Goal: Transaction & Acquisition: Purchase product/service

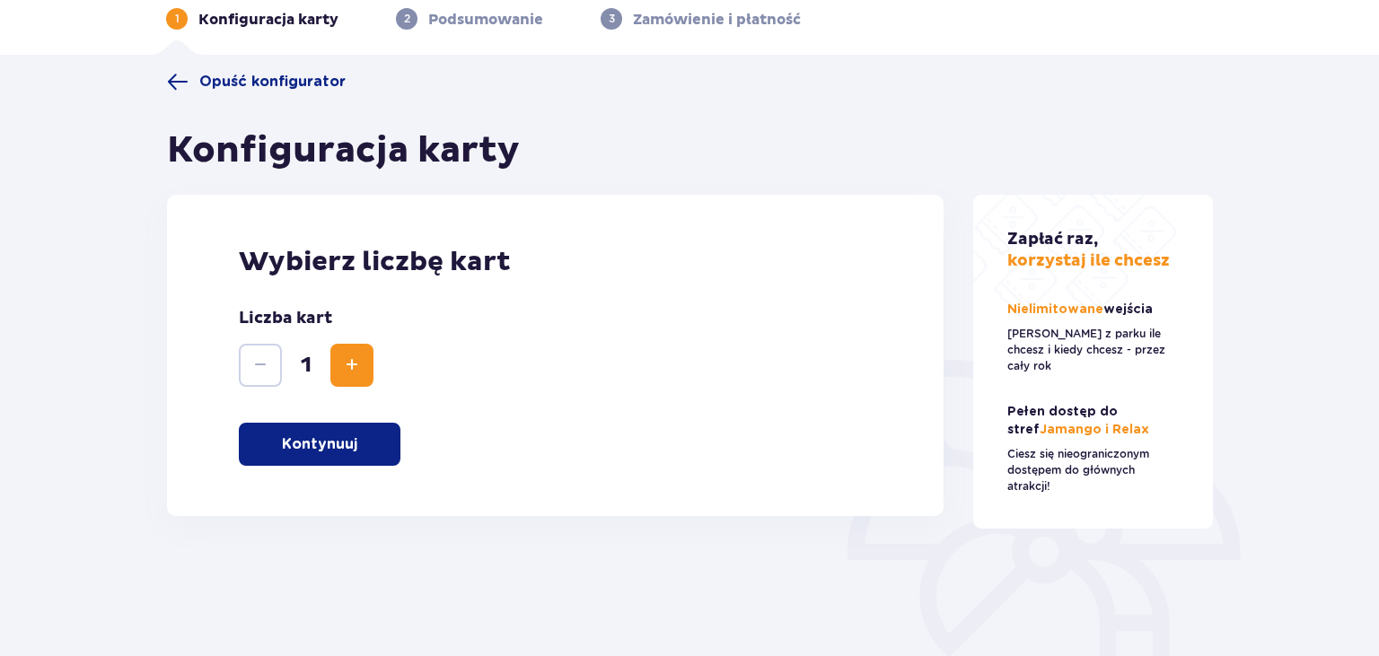
scroll to position [94, 0]
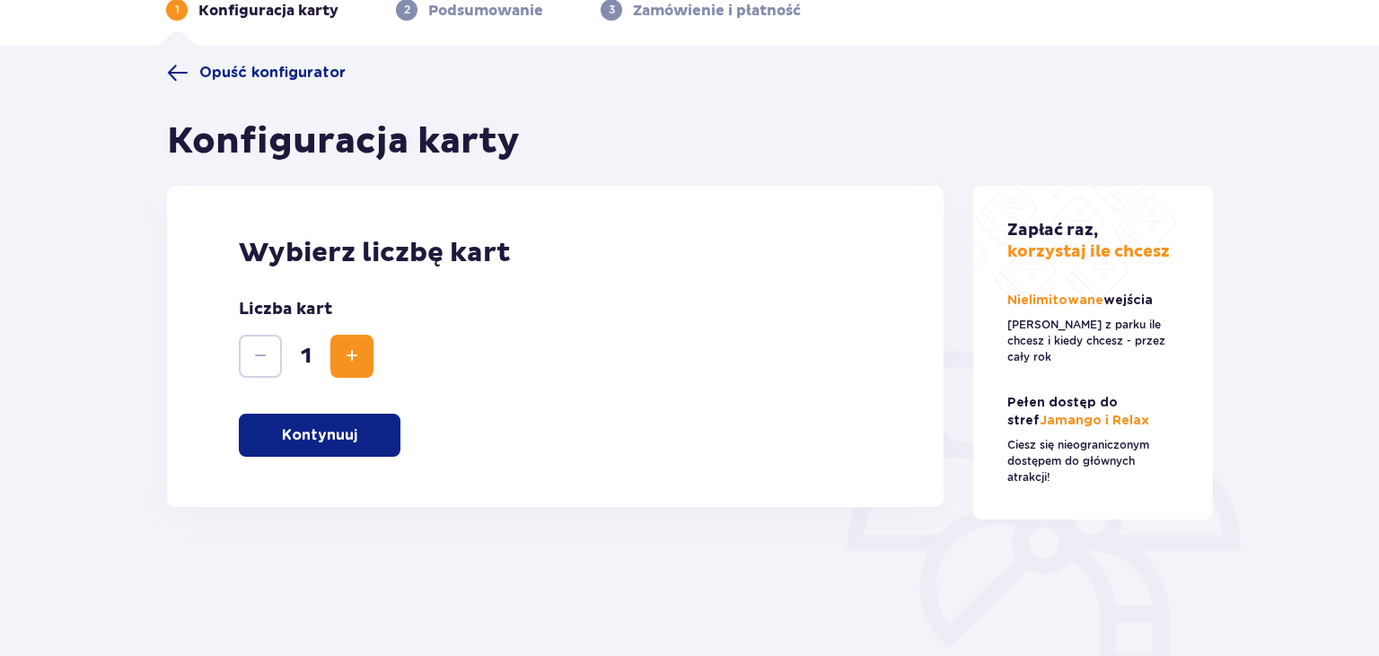
click at [348, 365] on span "Increase" at bounding box center [352, 357] width 22 height 22
click at [352, 423] on button "Kontynuuj" at bounding box center [320, 435] width 162 height 43
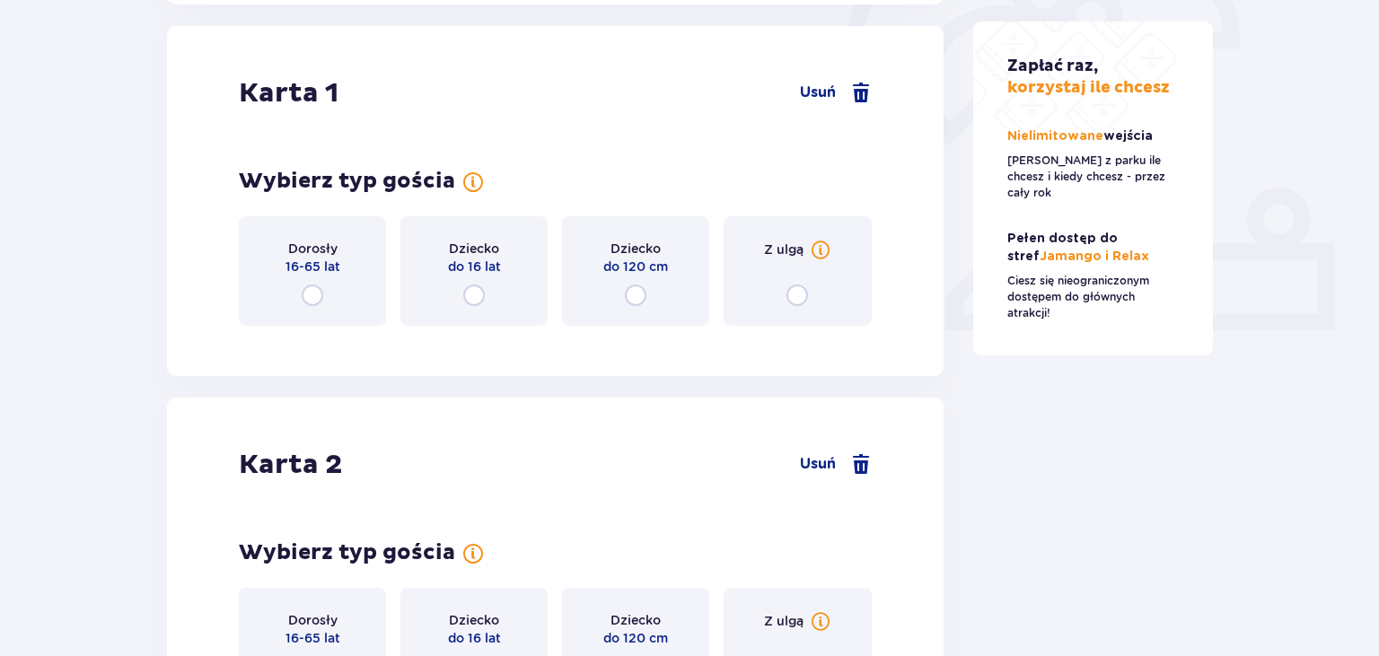
scroll to position [602, 0]
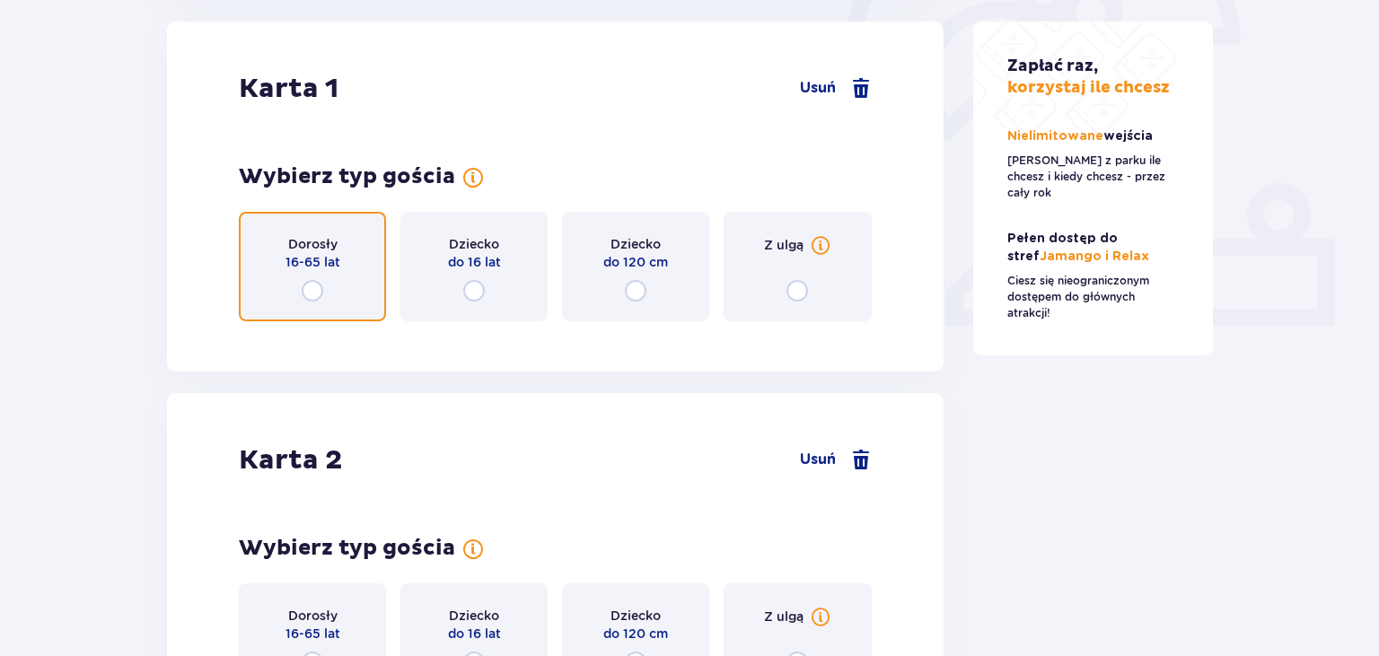
click at [313, 292] on input "radio" at bounding box center [313, 291] width 22 height 22
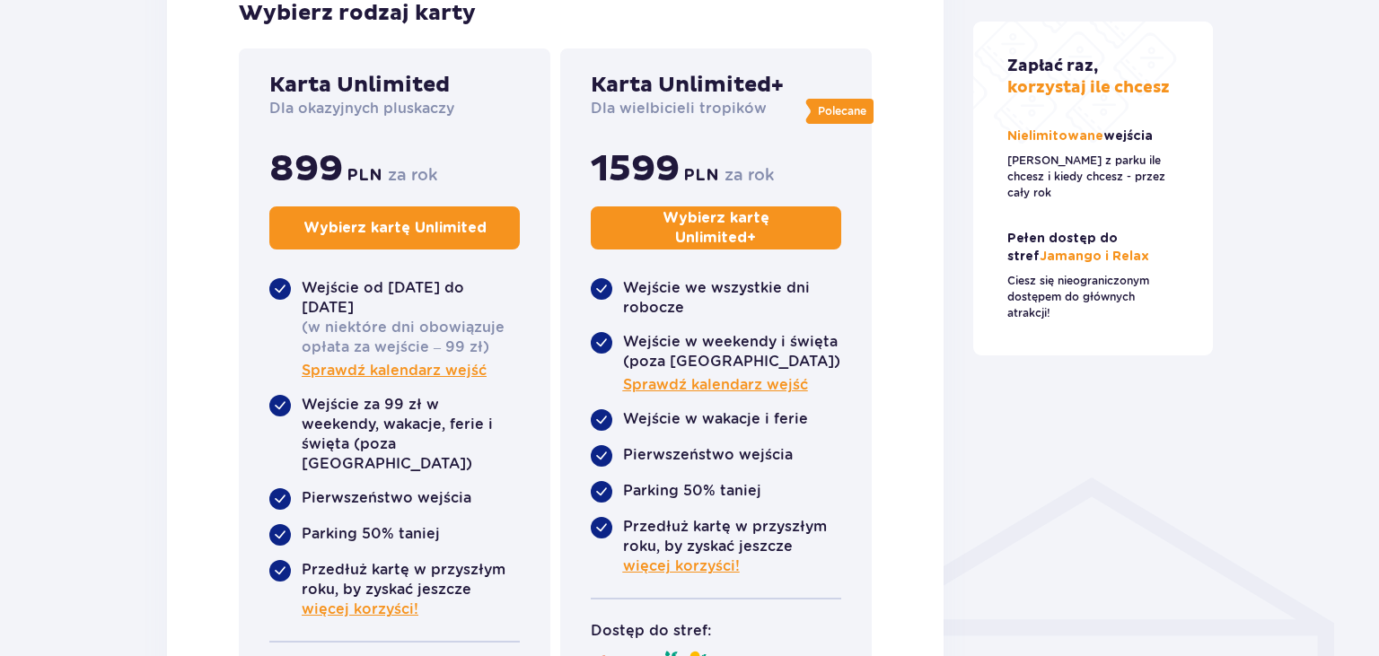
scroll to position [959, 0]
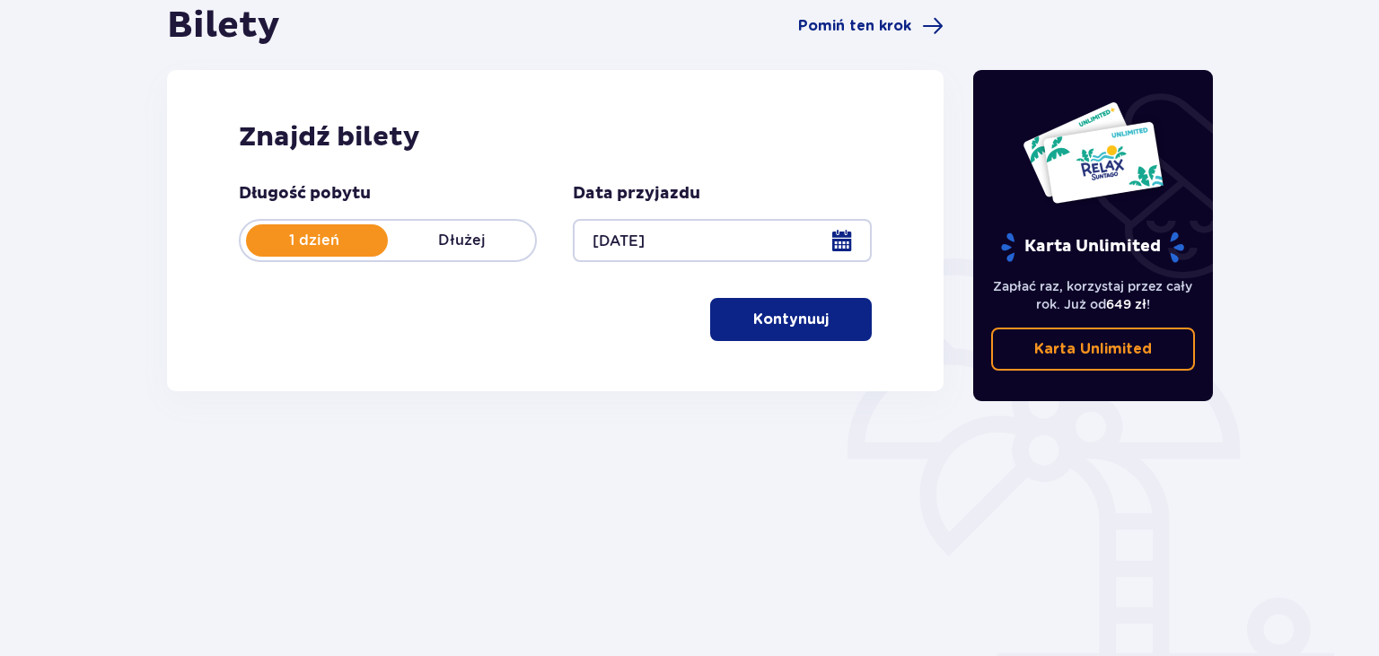
scroll to position [189, 0]
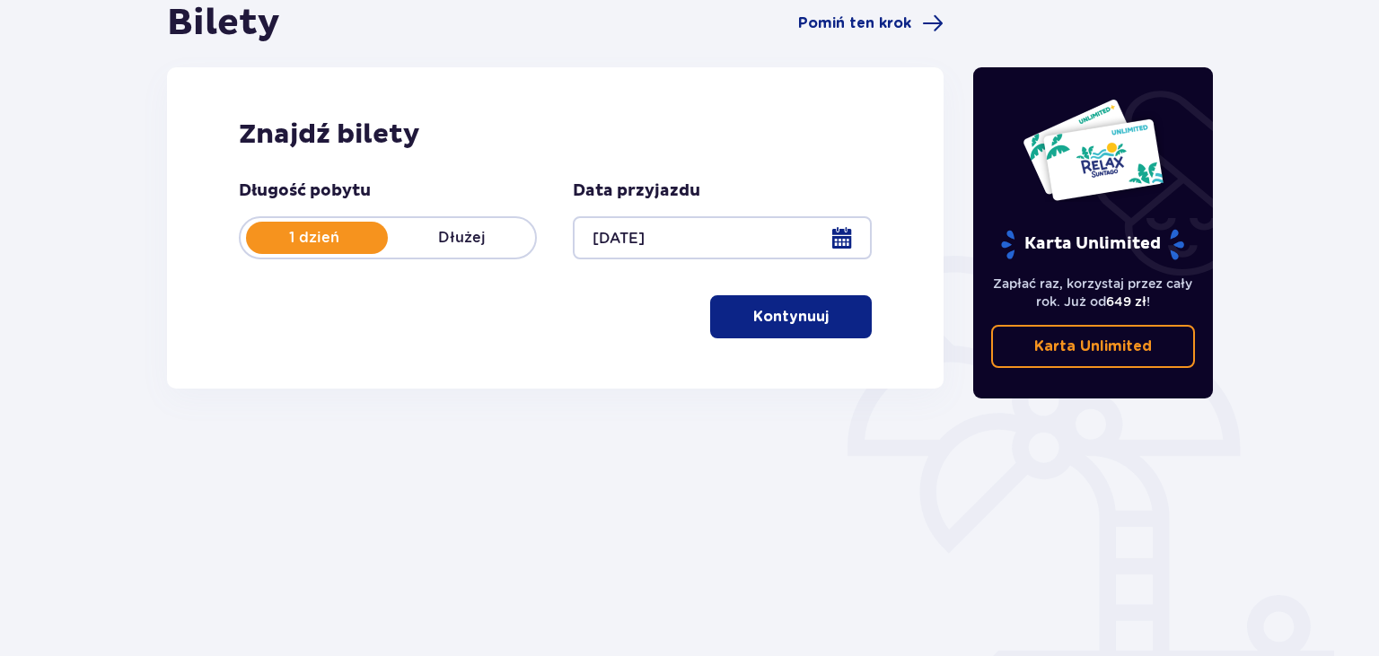
click at [753, 318] on p "Kontynuuj" at bounding box center [790, 317] width 75 height 20
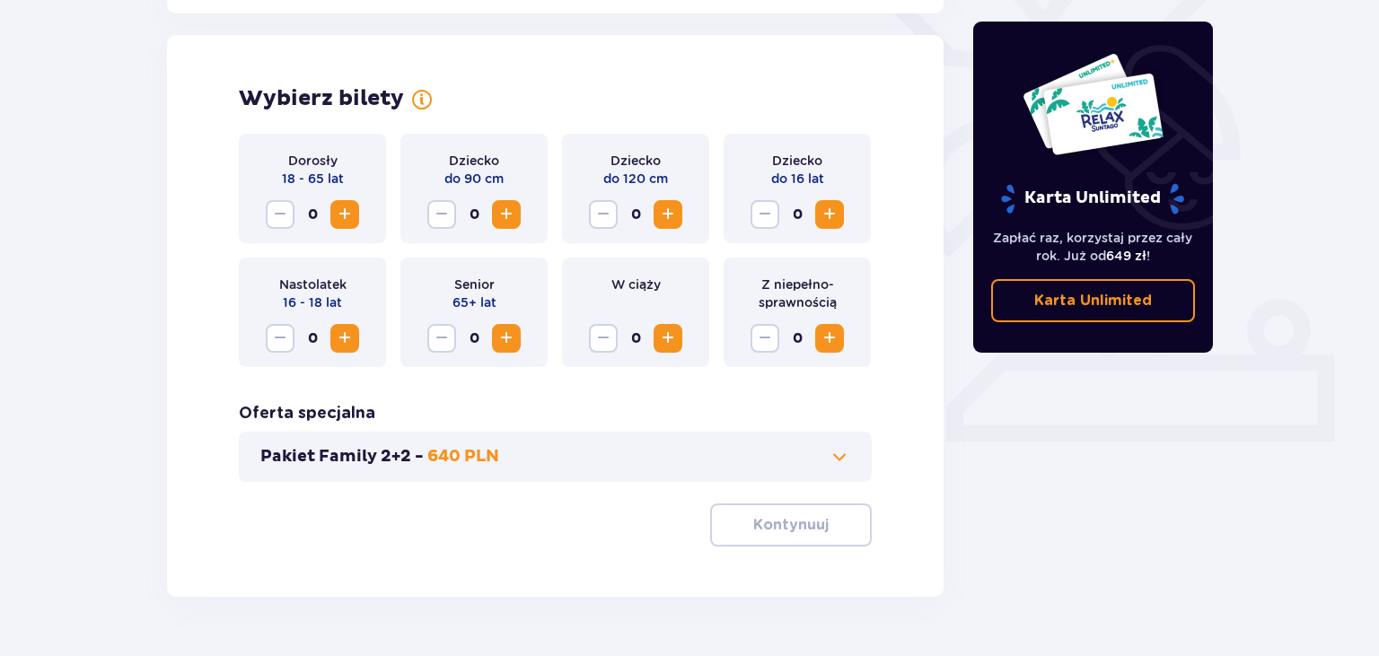
scroll to position [499, 0]
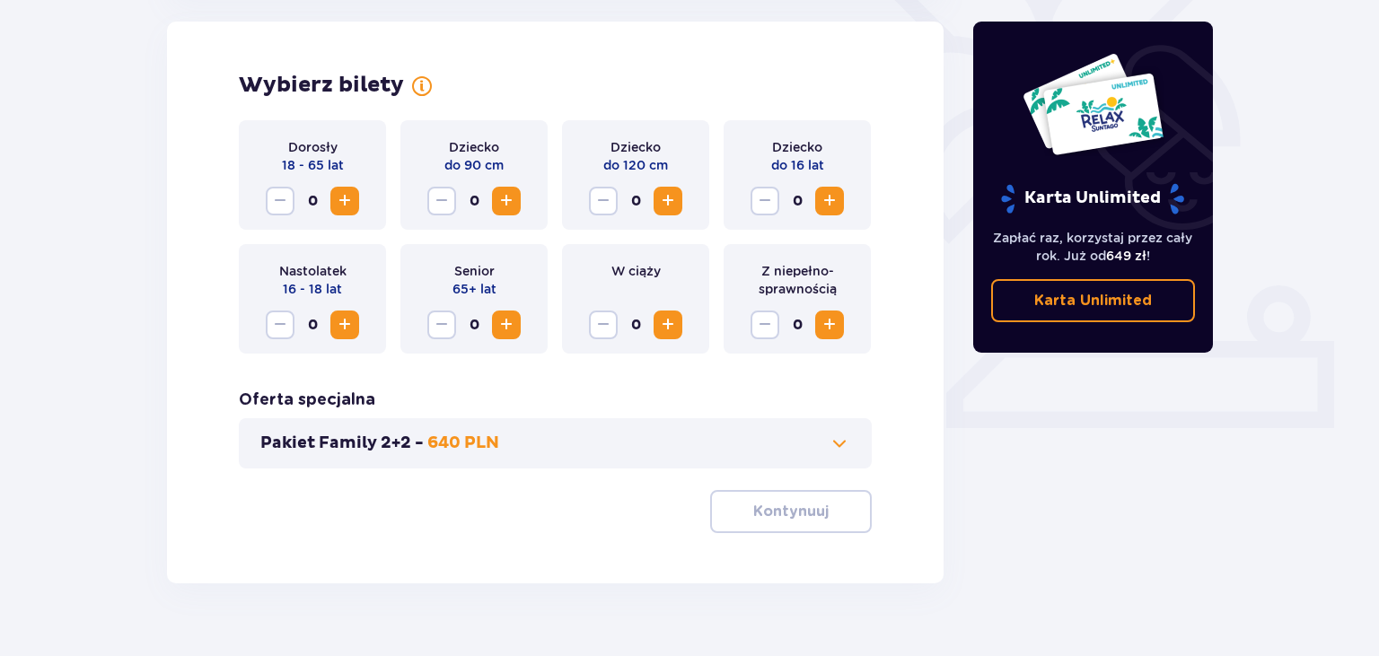
click at [343, 196] on span "Increase" at bounding box center [345, 201] width 22 height 22
click at [509, 198] on span "Increase" at bounding box center [507, 201] width 22 height 22
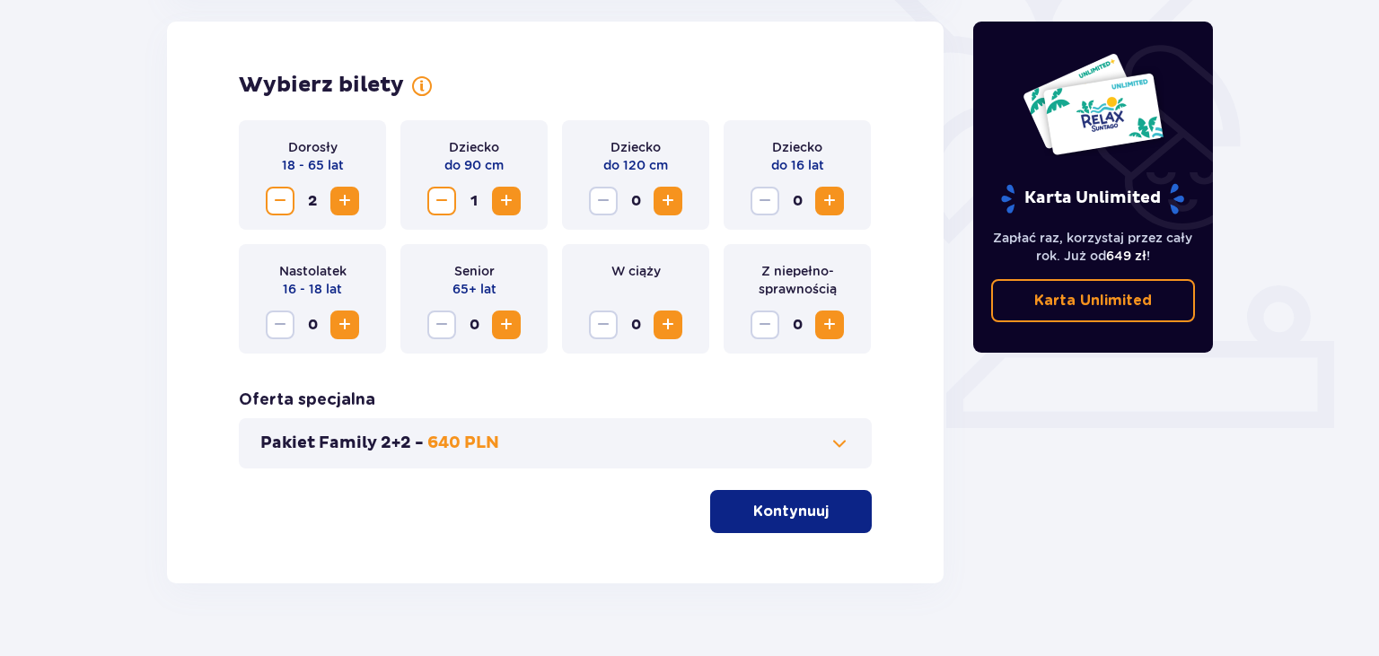
click at [822, 194] on span "Increase" at bounding box center [830, 201] width 22 height 22
click at [788, 512] on p "Kontynuuj" at bounding box center [790, 512] width 75 height 20
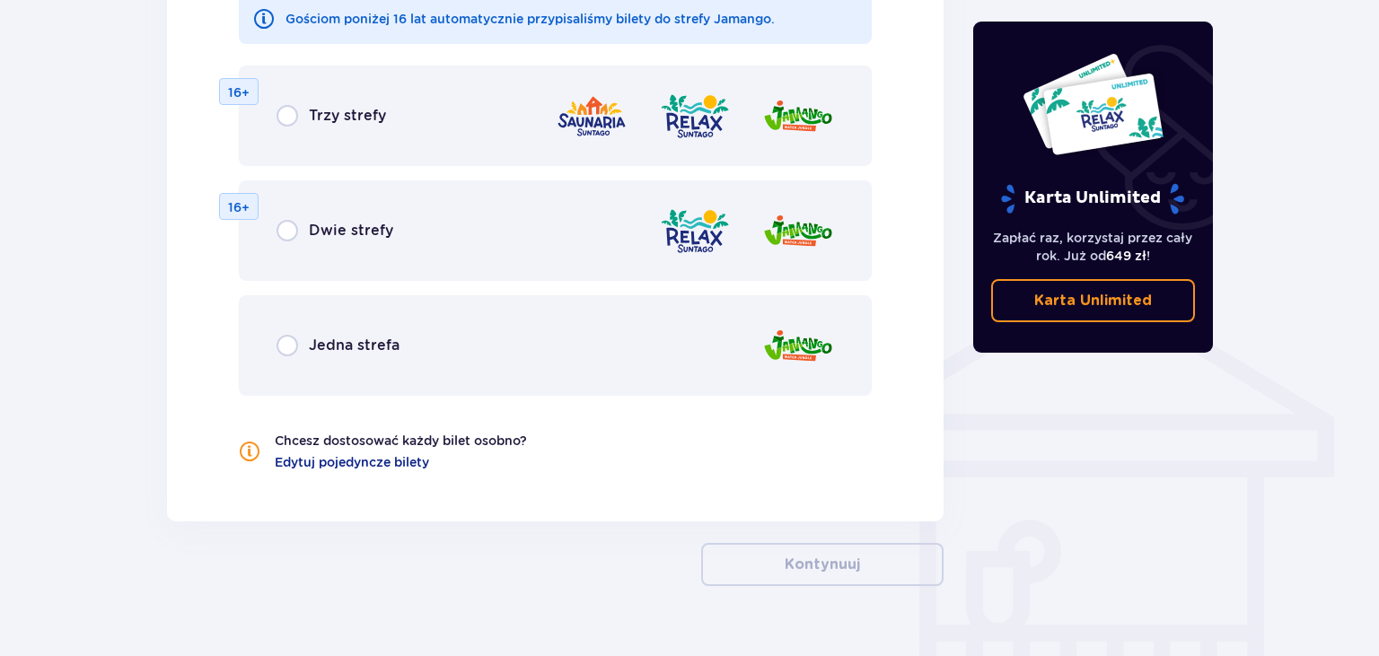
scroll to position [1092, 0]
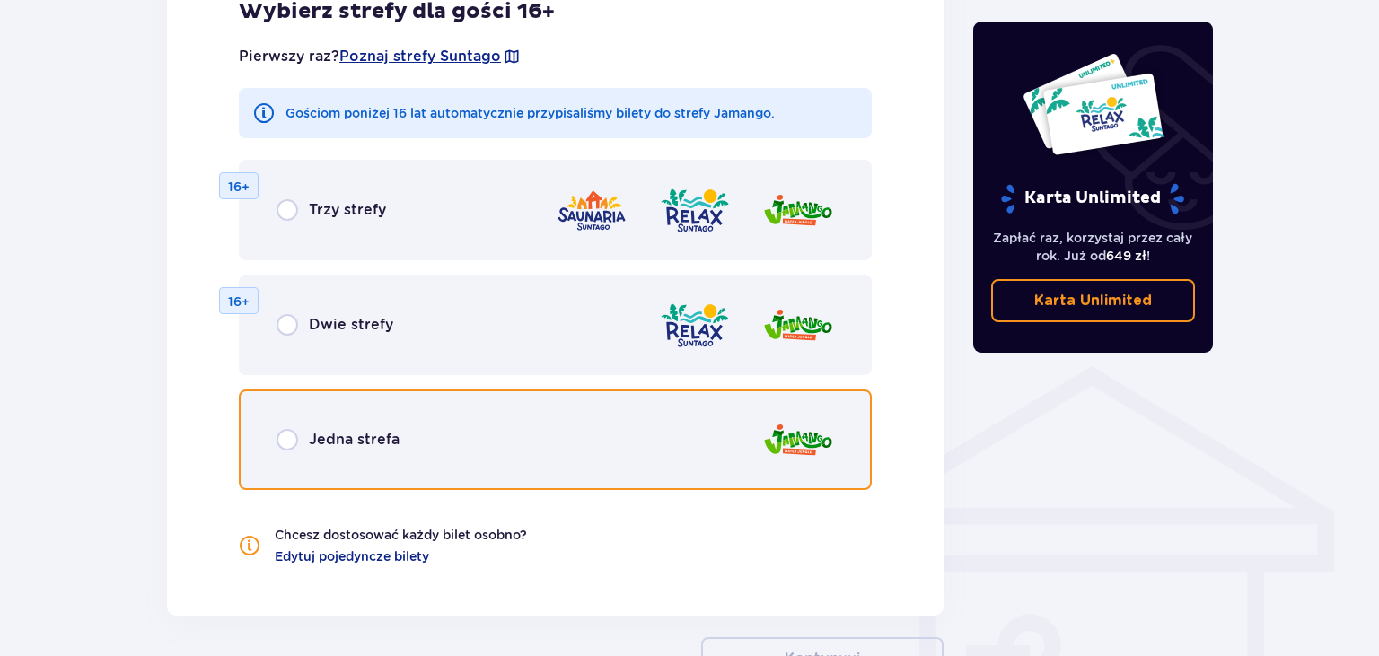
click at [283, 435] on input "radio" at bounding box center [288, 440] width 22 height 22
radio input "true"
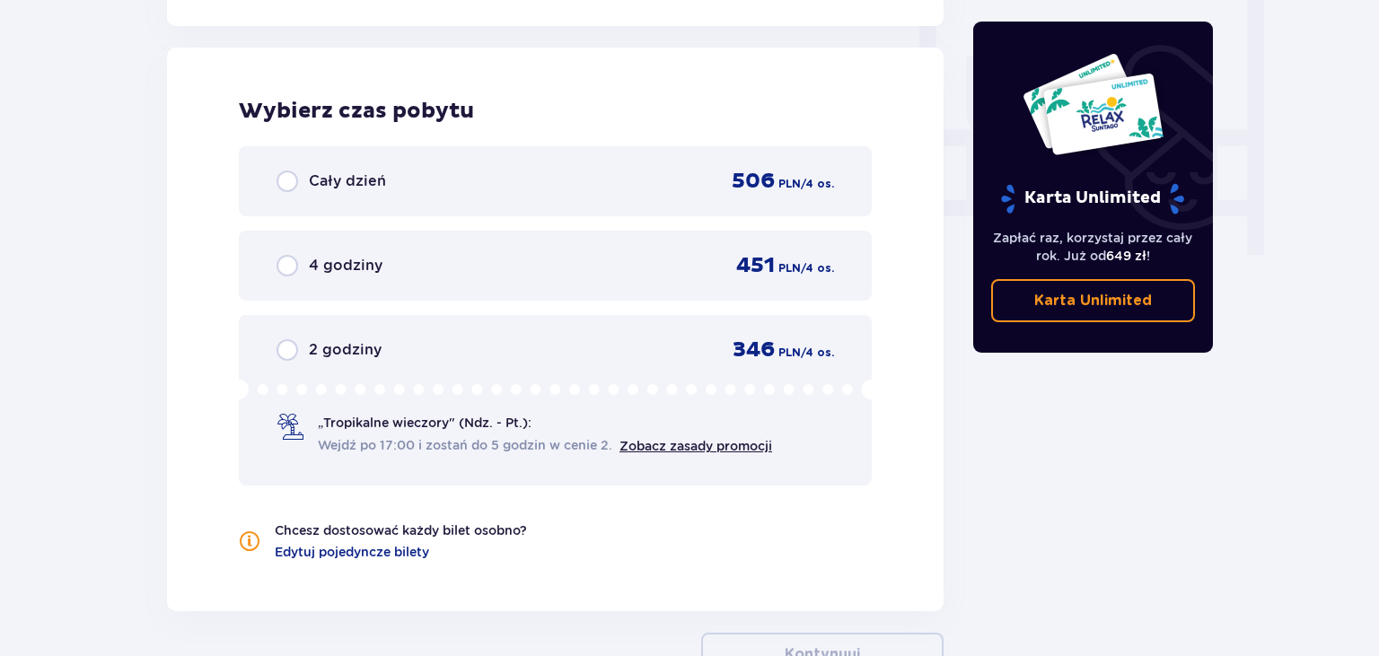
scroll to position [1686, 0]
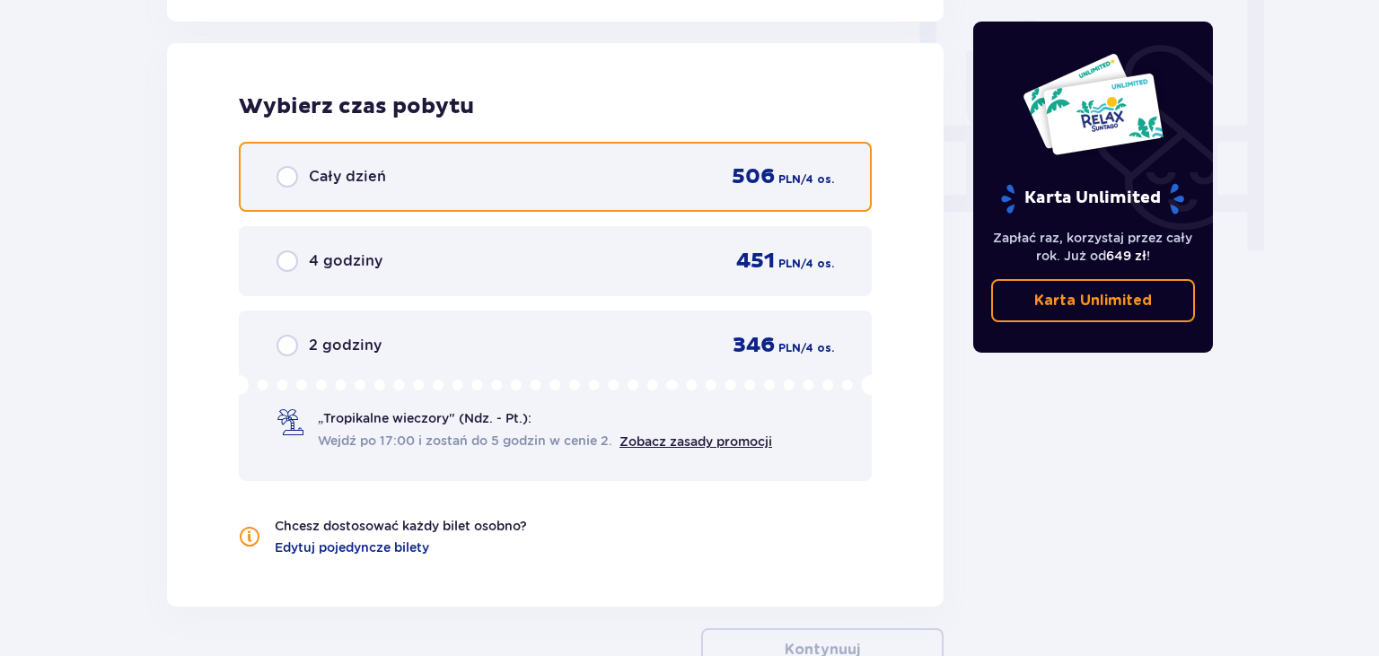
click at [285, 176] on input "radio" at bounding box center [288, 177] width 22 height 22
radio input "true"
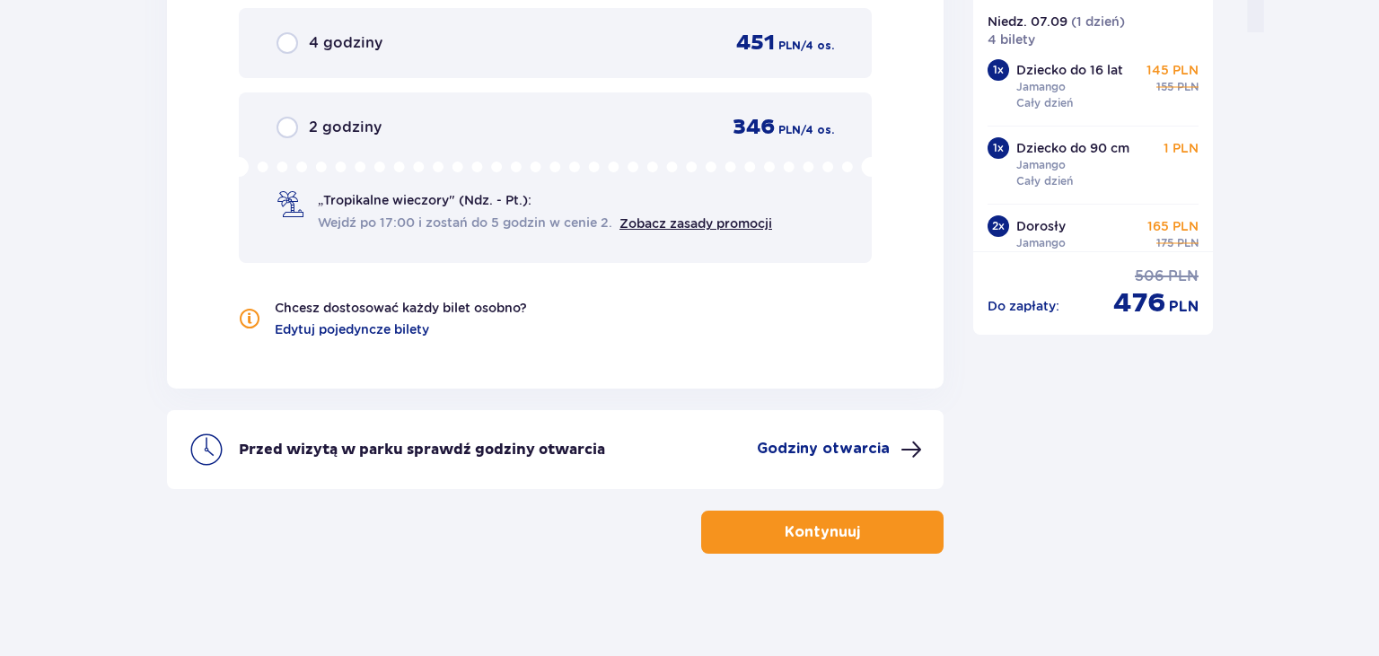
scroll to position [1907, 0]
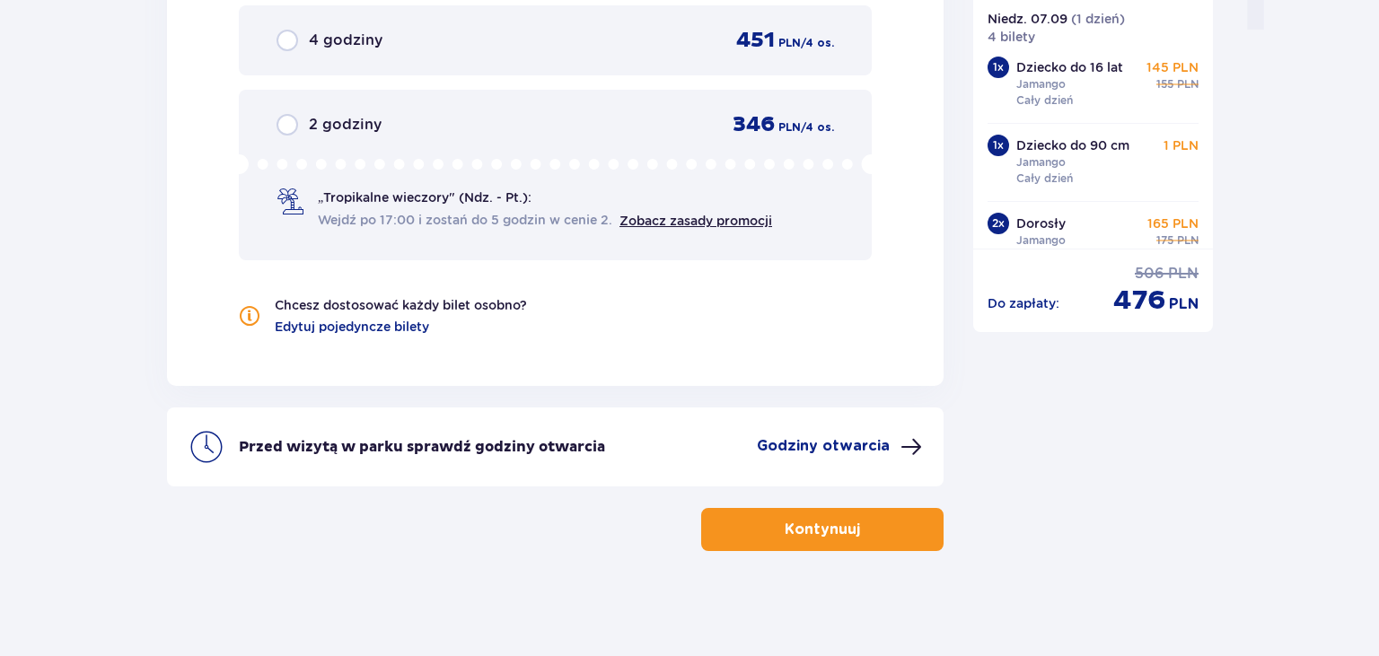
click at [806, 436] on p "Godziny otwarcia" at bounding box center [823, 446] width 133 height 20
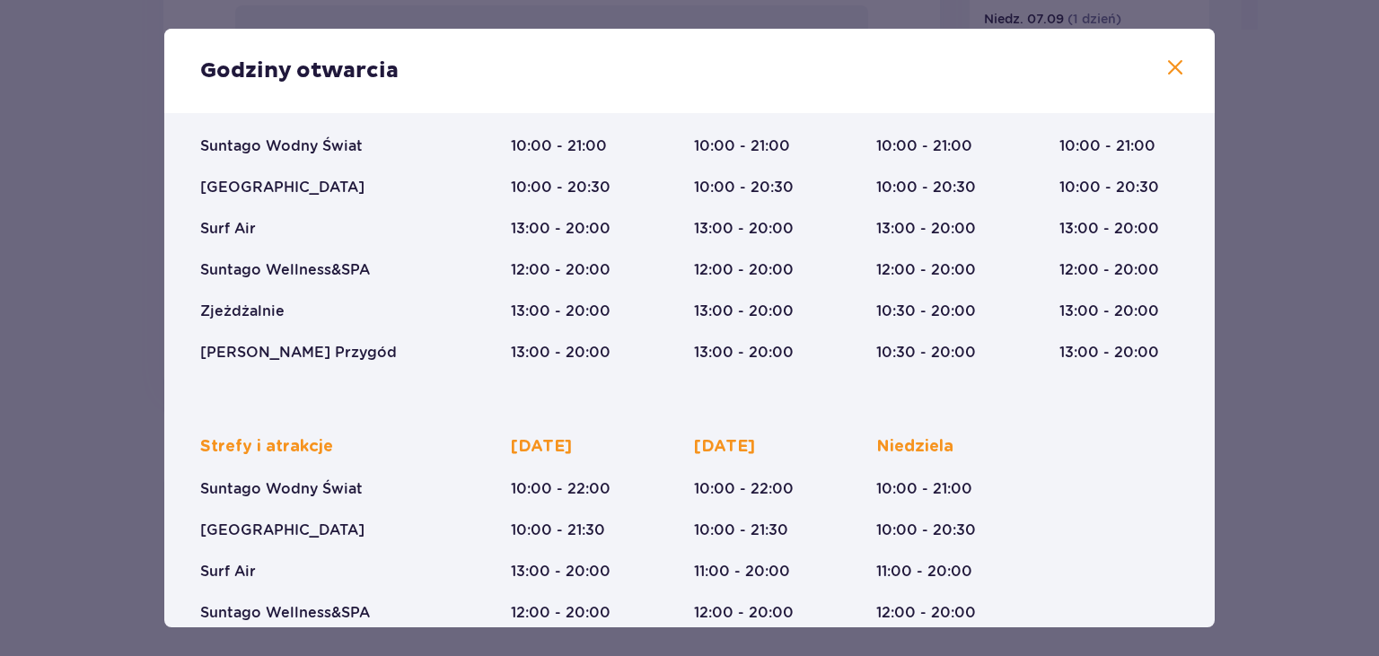
scroll to position [276, 0]
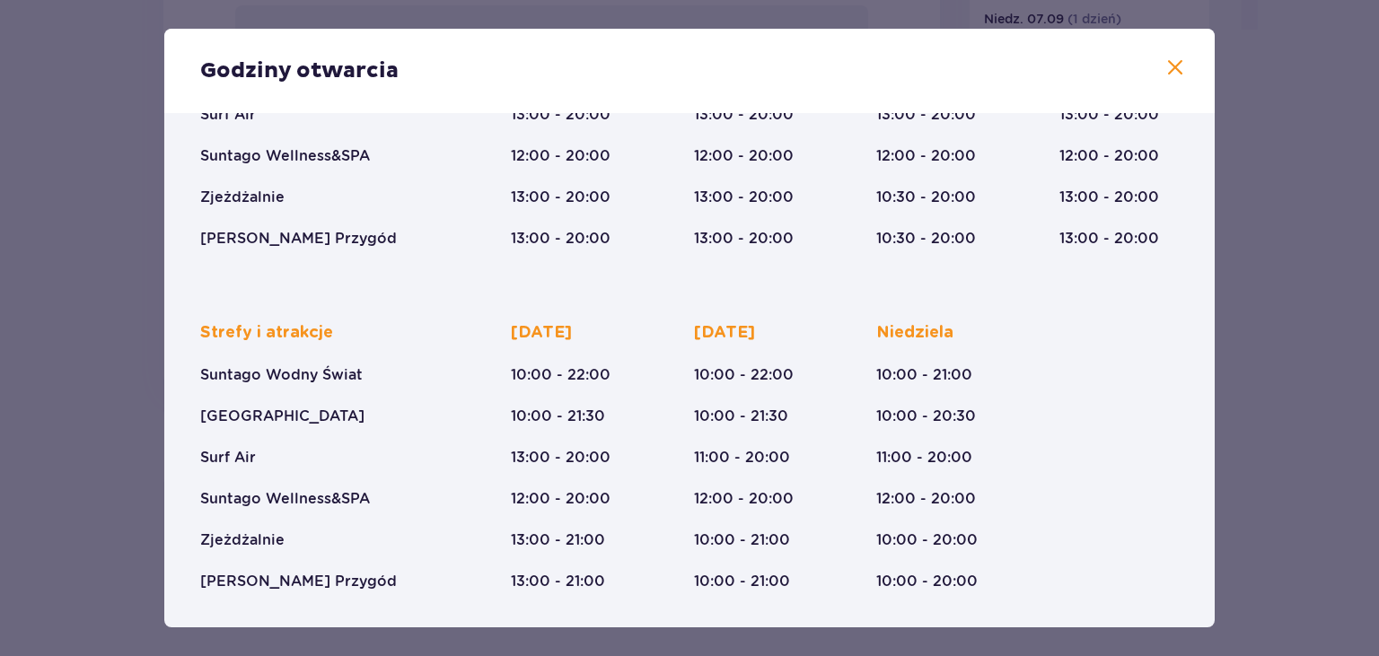
click at [1182, 70] on span at bounding box center [1176, 68] width 22 height 22
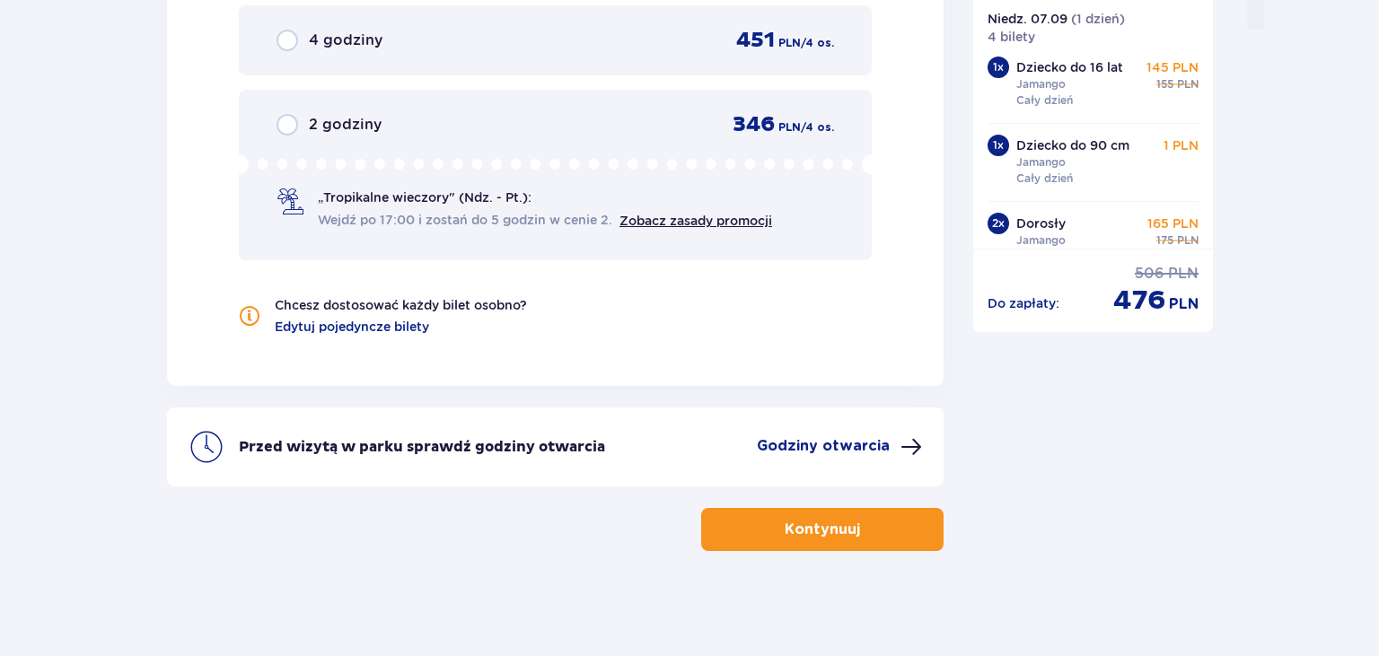
click at [832, 526] on p "Kontynuuj" at bounding box center [822, 530] width 75 height 20
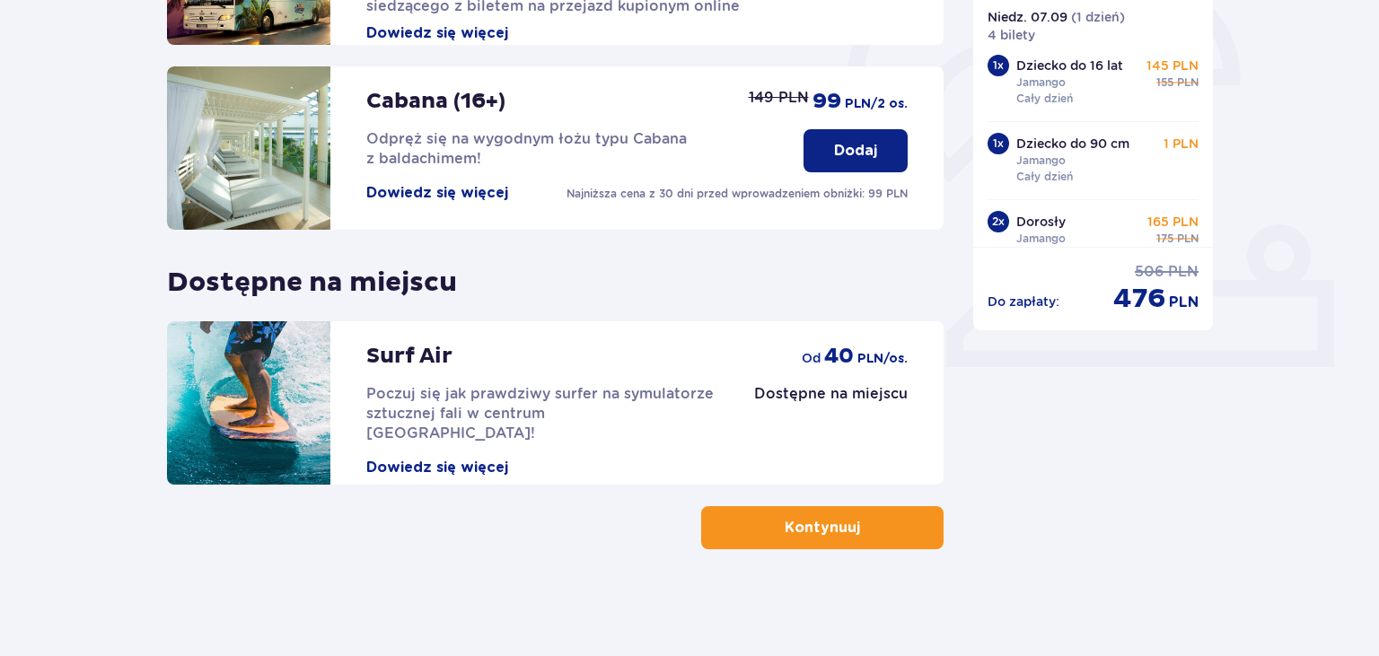
click at [0, 400] on div "Udogodnienia i atrakcje Pomiń ten krok Promocja online Wellness & SPA (16+) Zre…" at bounding box center [689, 119] width 1379 height 1078
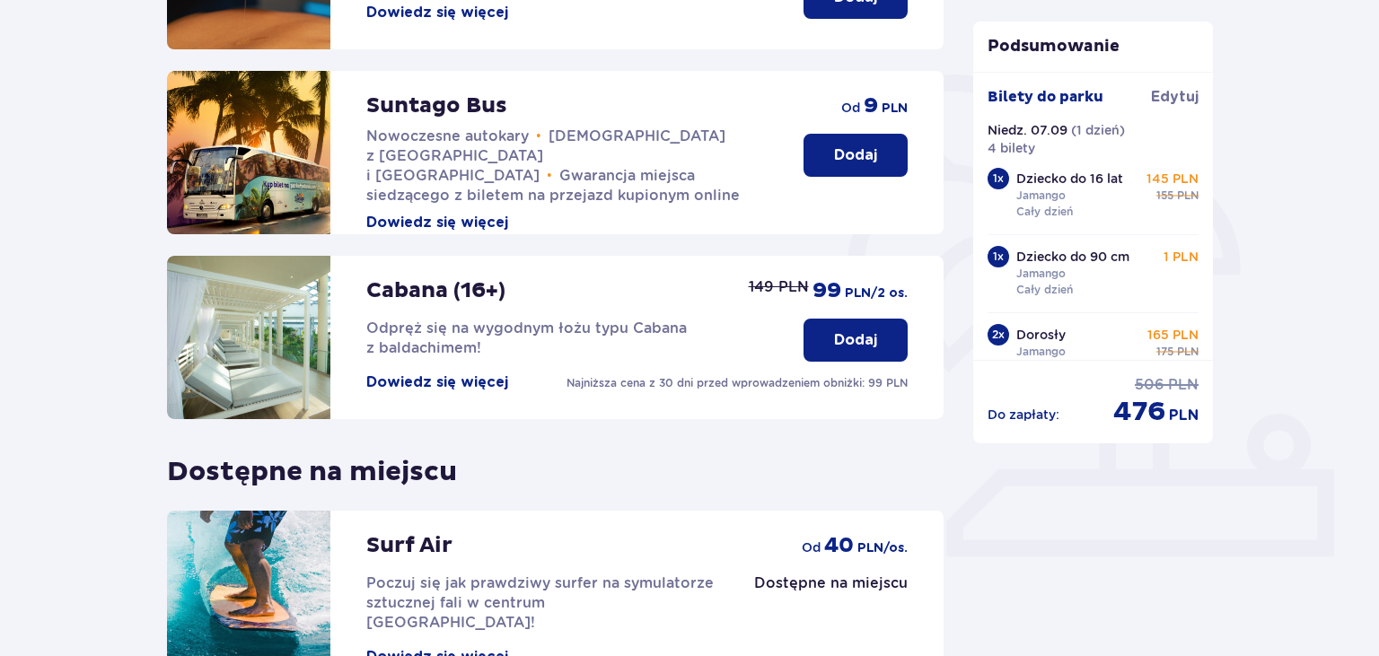
scroll to position [560, 0]
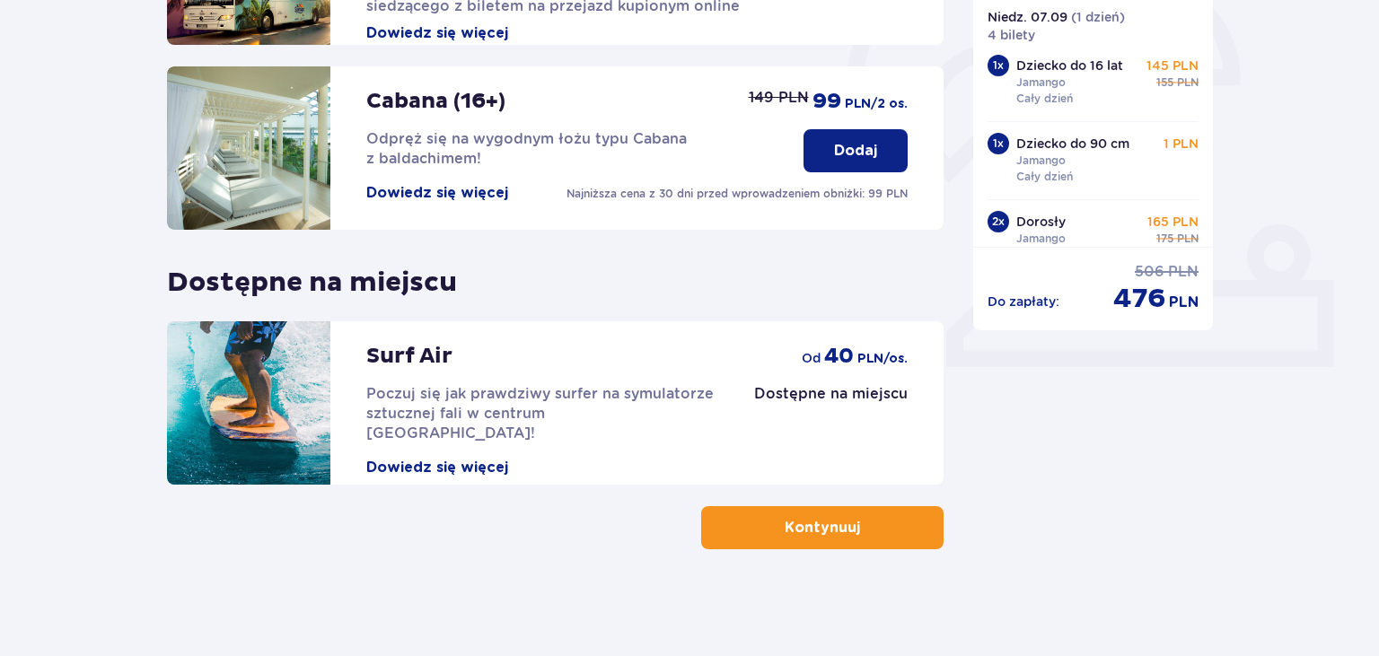
click at [729, 525] on button "Kontynuuj" at bounding box center [822, 527] width 242 height 43
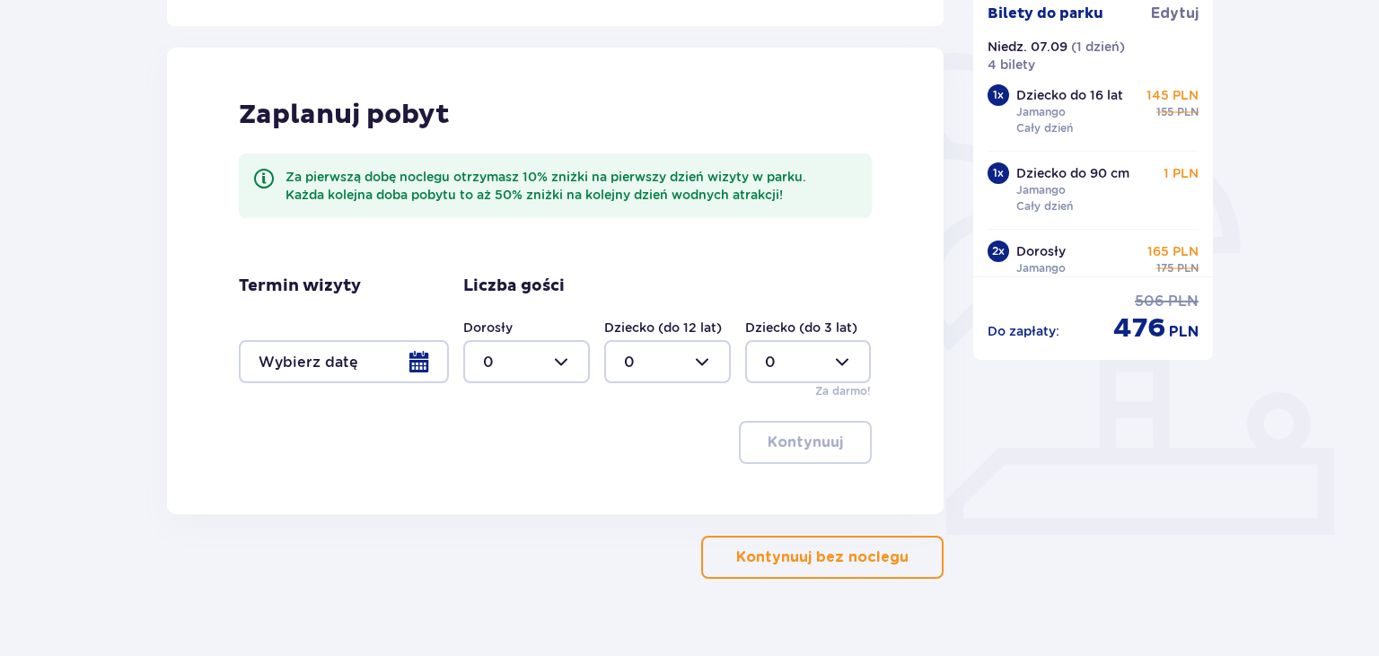
scroll to position [423, 0]
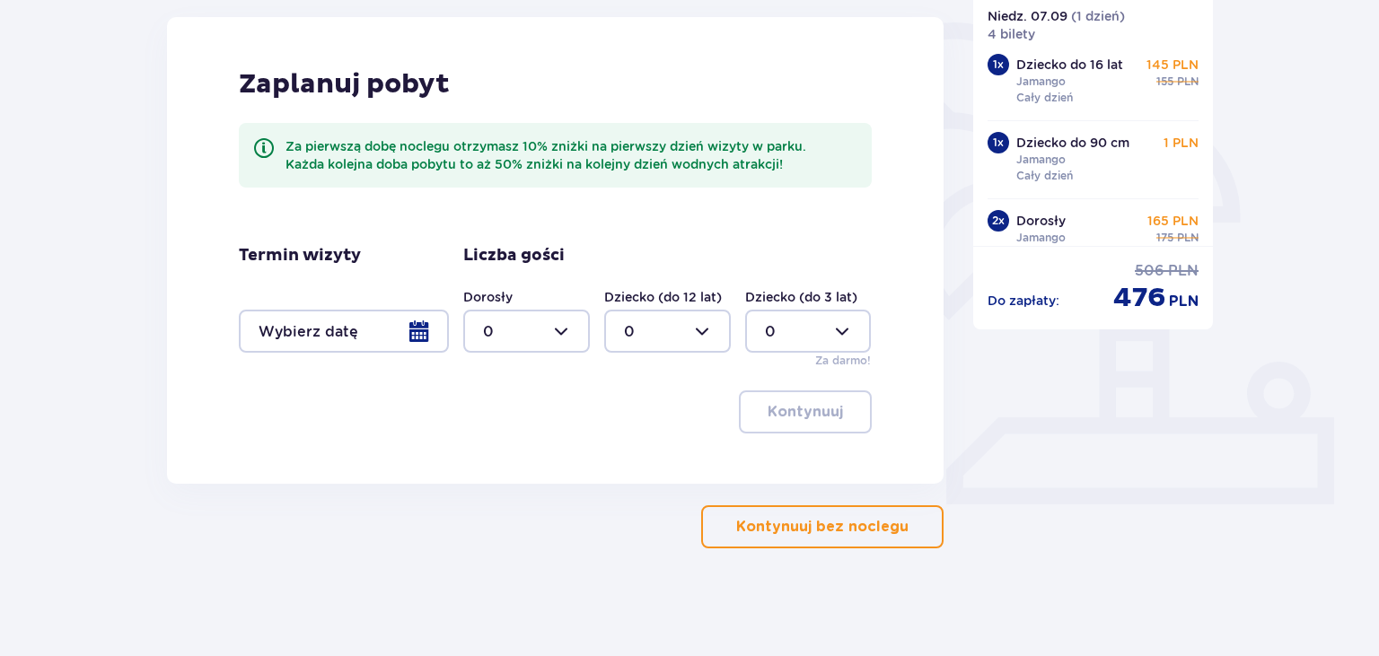
click at [851, 512] on button "Kontynuuj bez noclegu" at bounding box center [822, 527] width 242 height 43
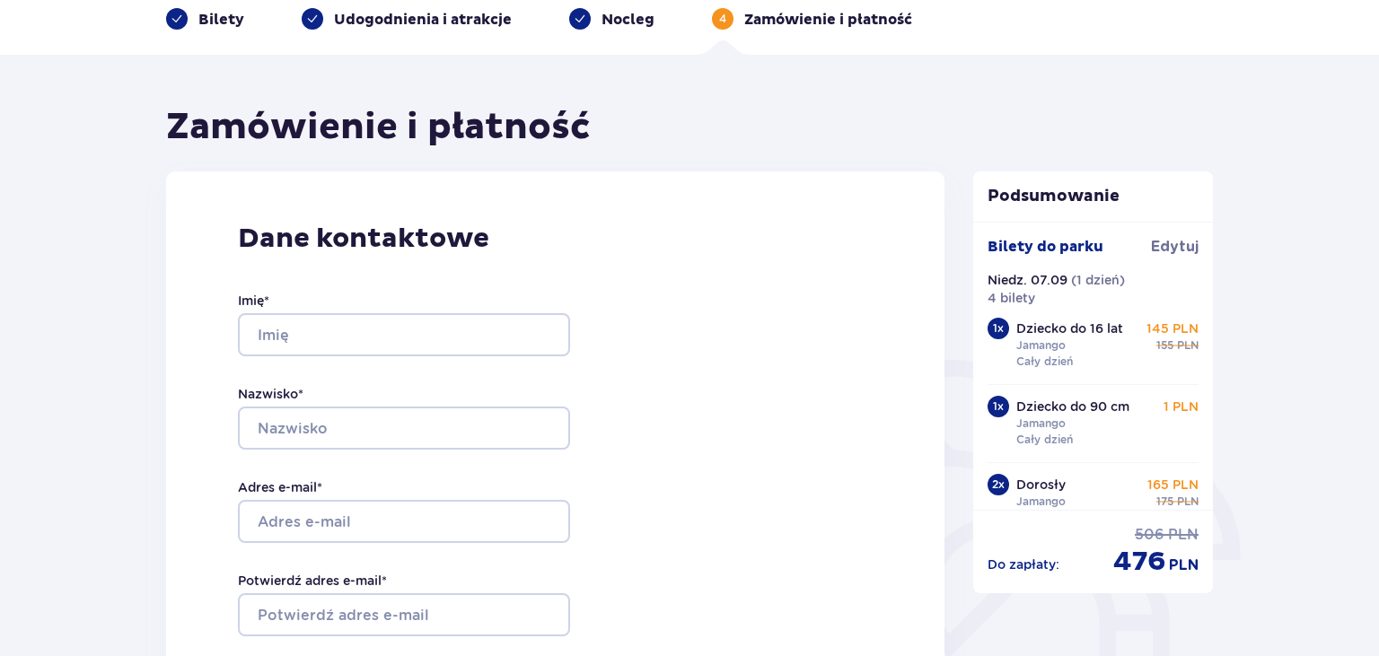
scroll to position [94, 0]
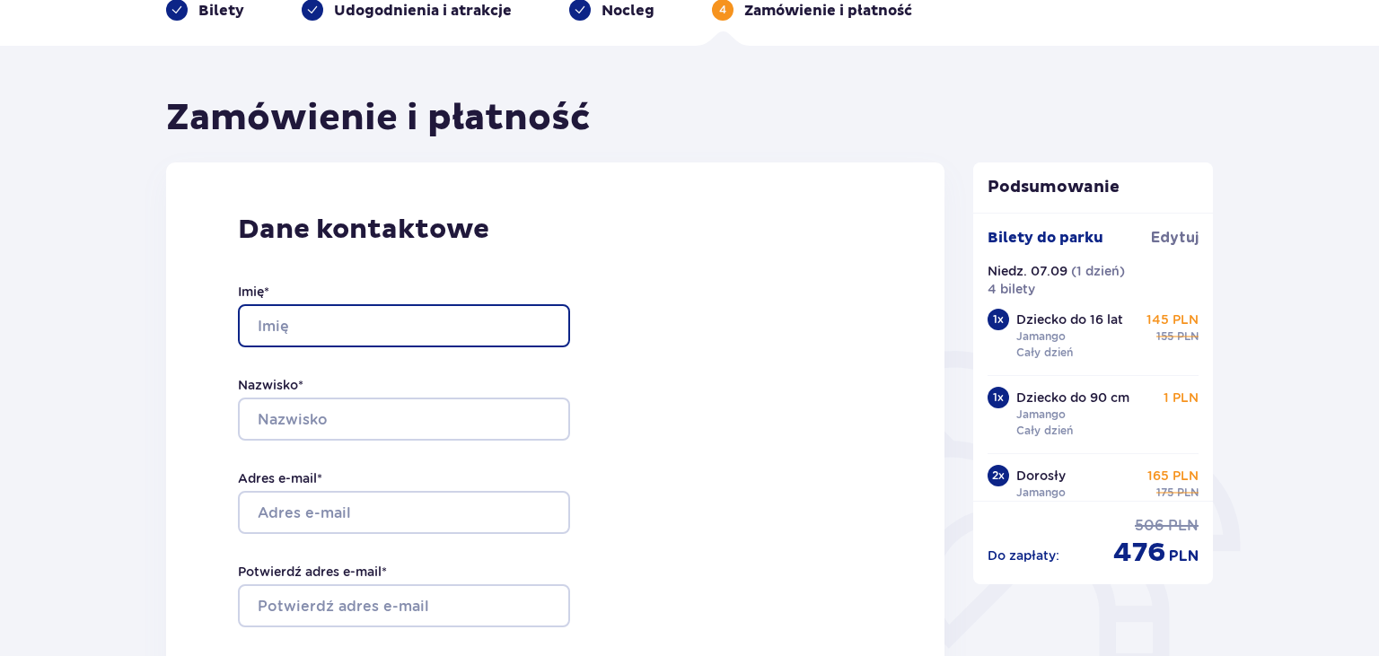
click at [313, 321] on input "Imię *" at bounding box center [404, 325] width 332 height 43
type input "Weronika"
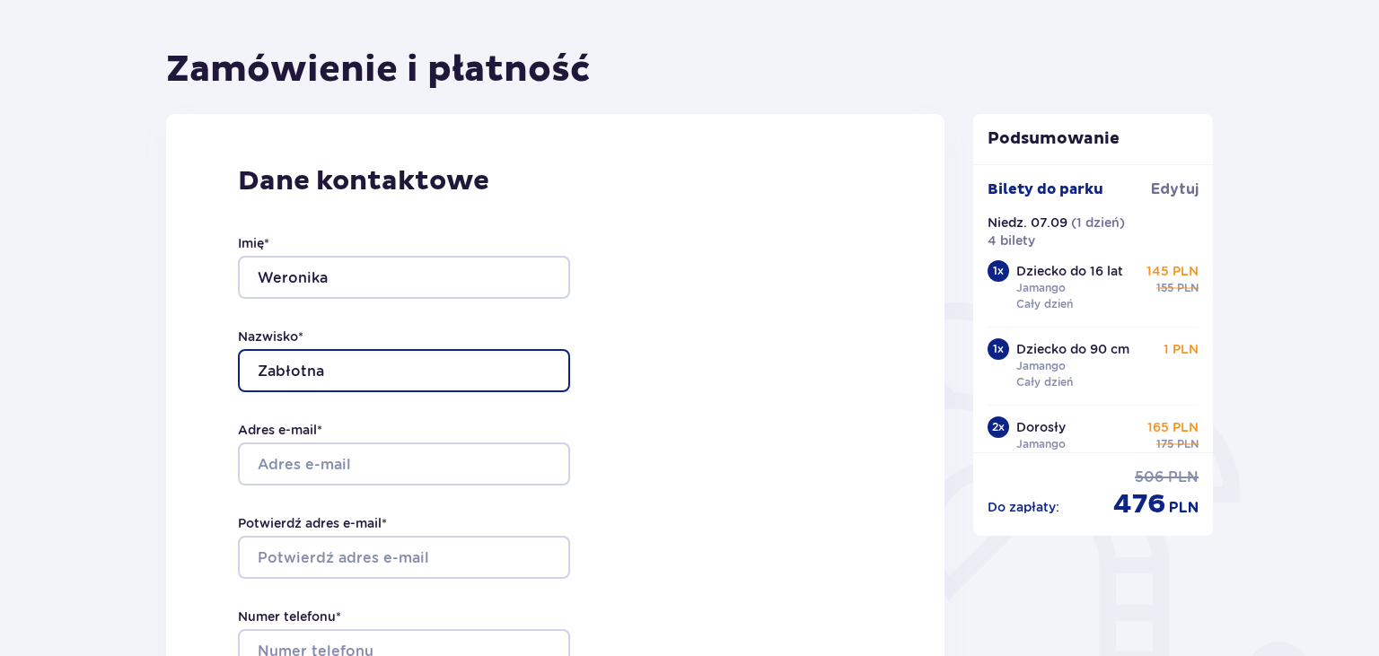
scroll to position [189, 0]
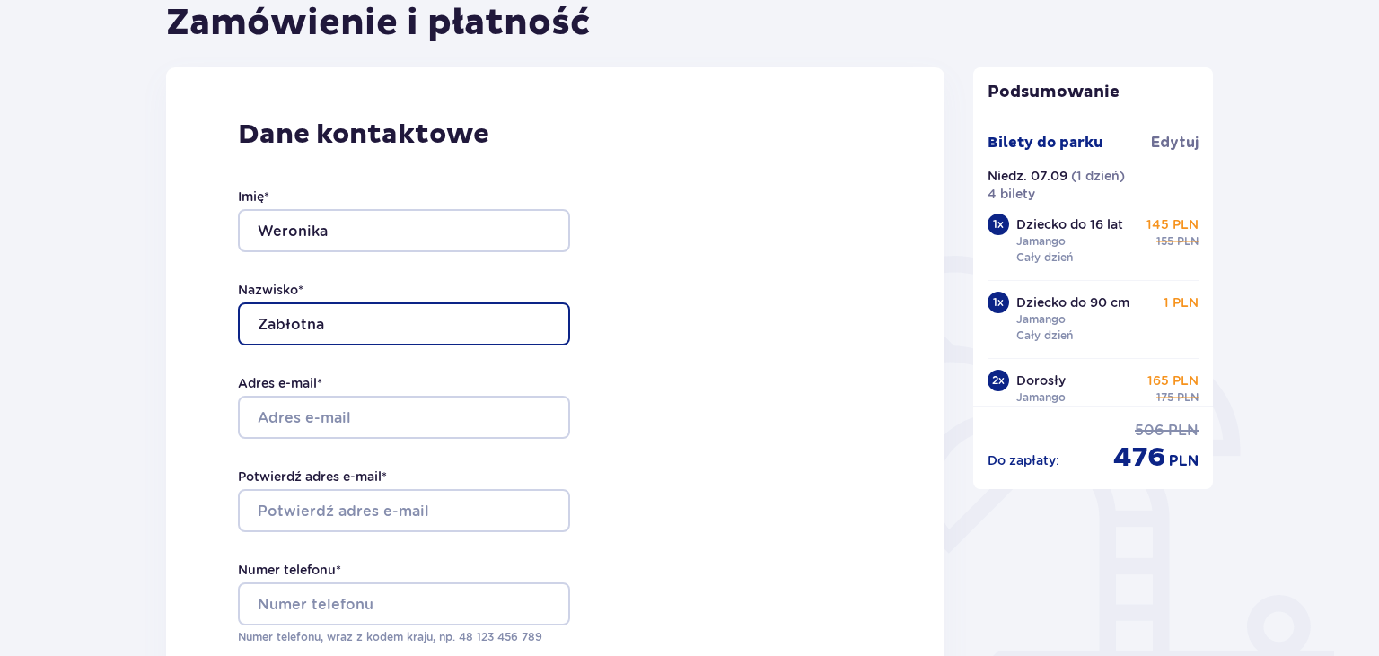
type input "Zabłotna"
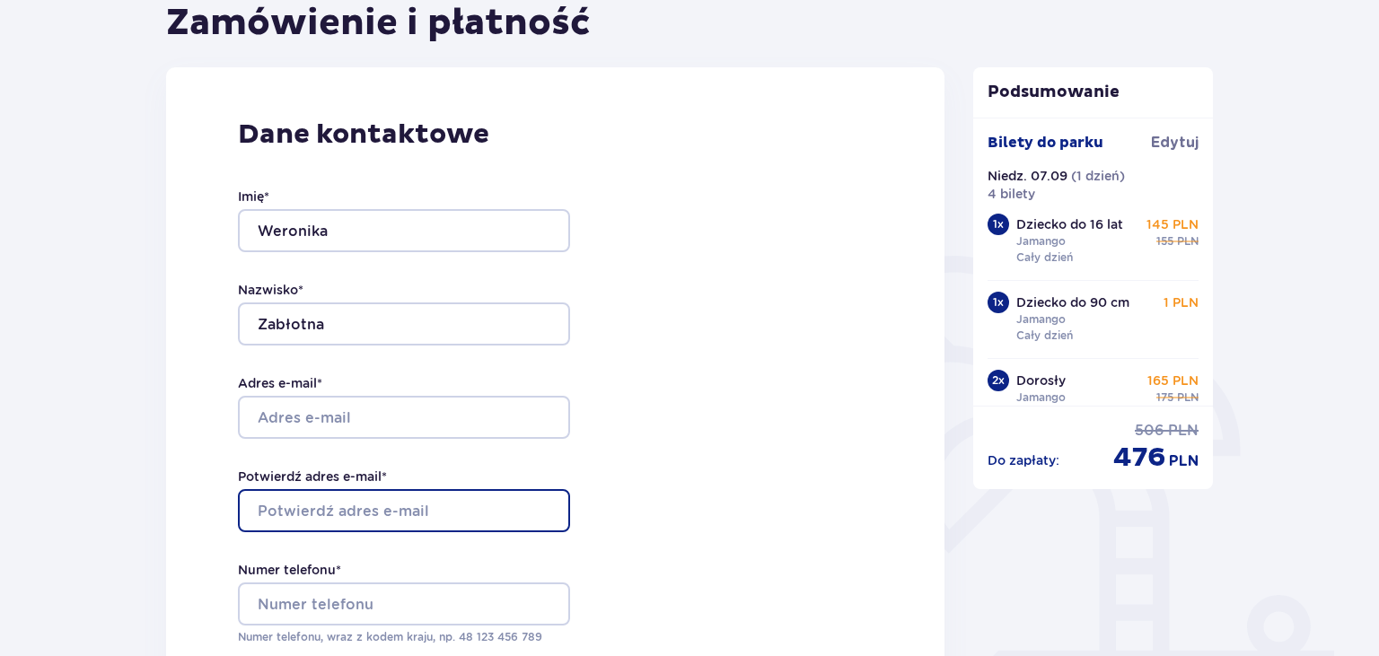
click at [347, 504] on input "Potwierdź adres e-mail *" at bounding box center [404, 510] width 332 height 43
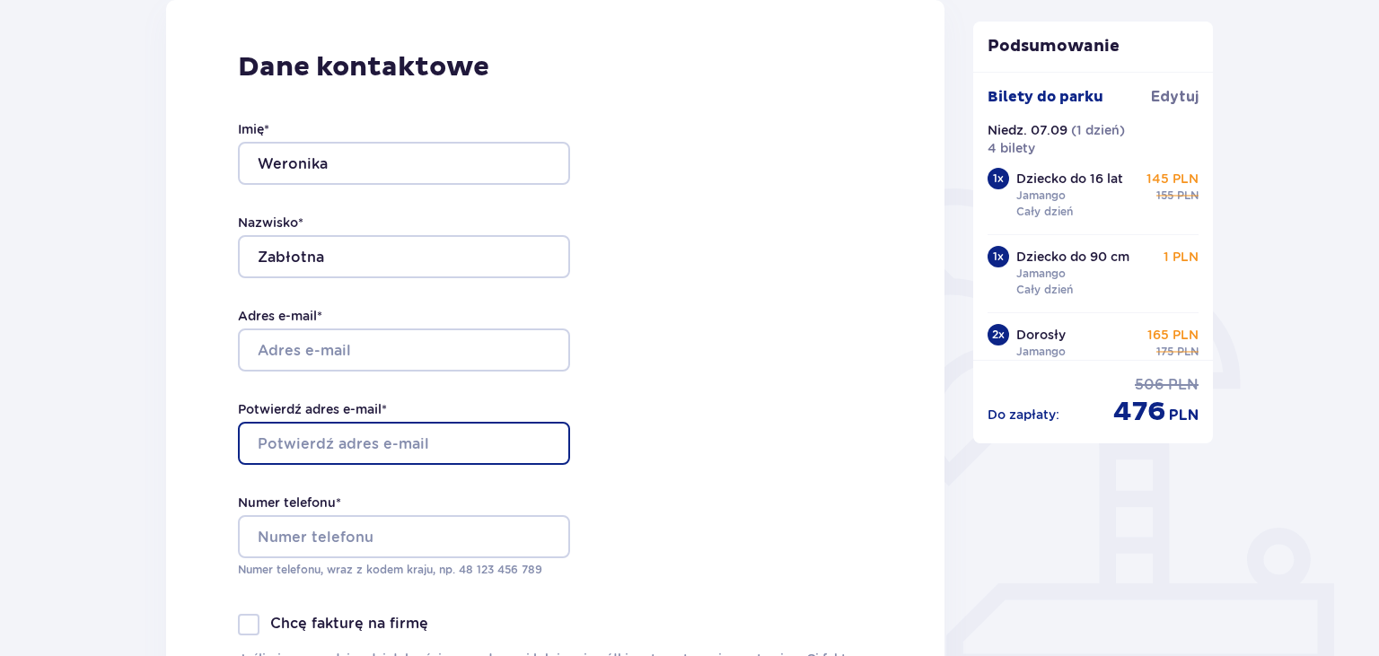
scroll to position [379, 0]
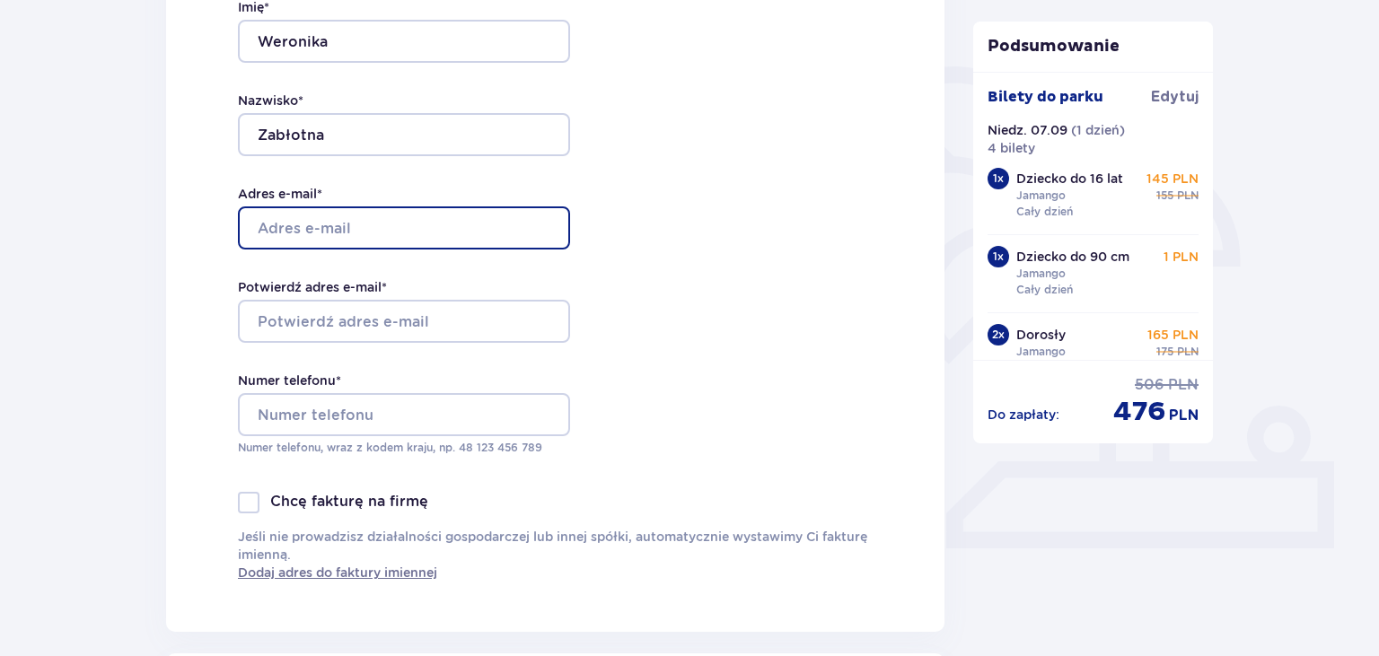
click at [282, 224] on input "Adres e-mail *" at bounding box center [404, 228] width 332 height 43
type input "weronikazablotna343@gmail.com"
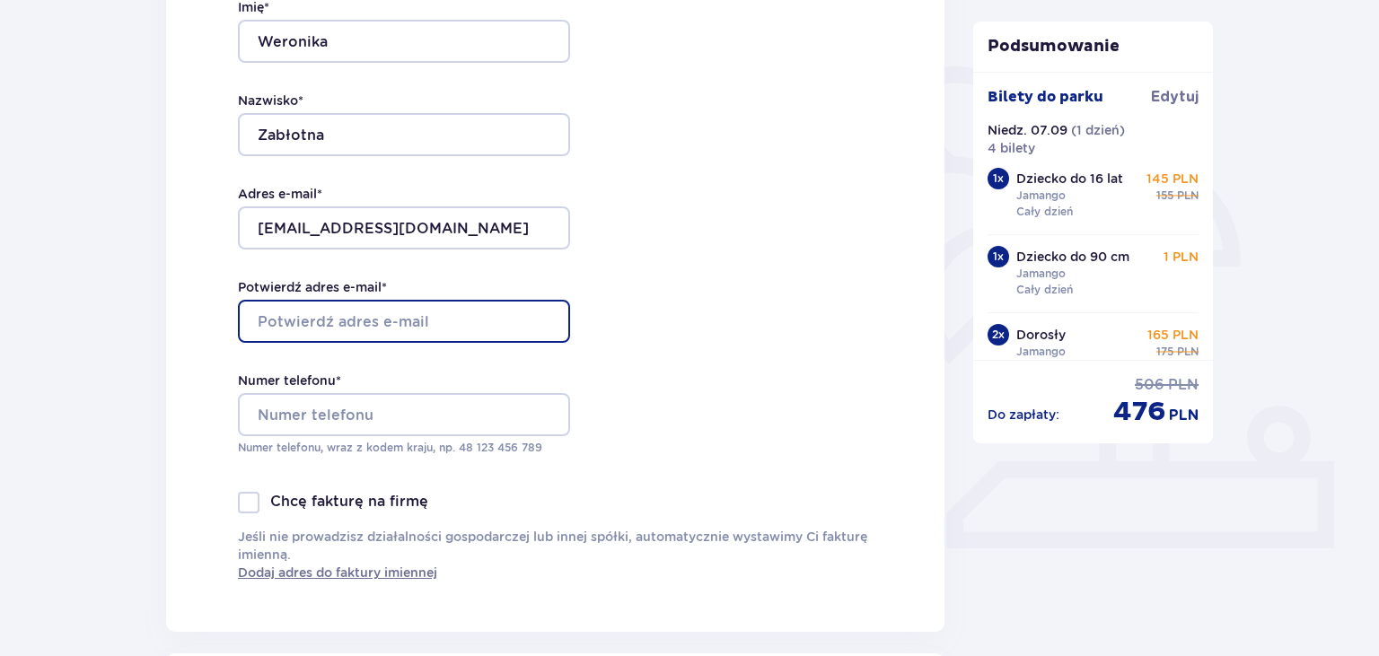
click at [411, 318] on input "Potwierdź adres e-mail *" at bounding box center [404, 321] width 332 height 43
type input "weronikazablotna343@gmail.com"
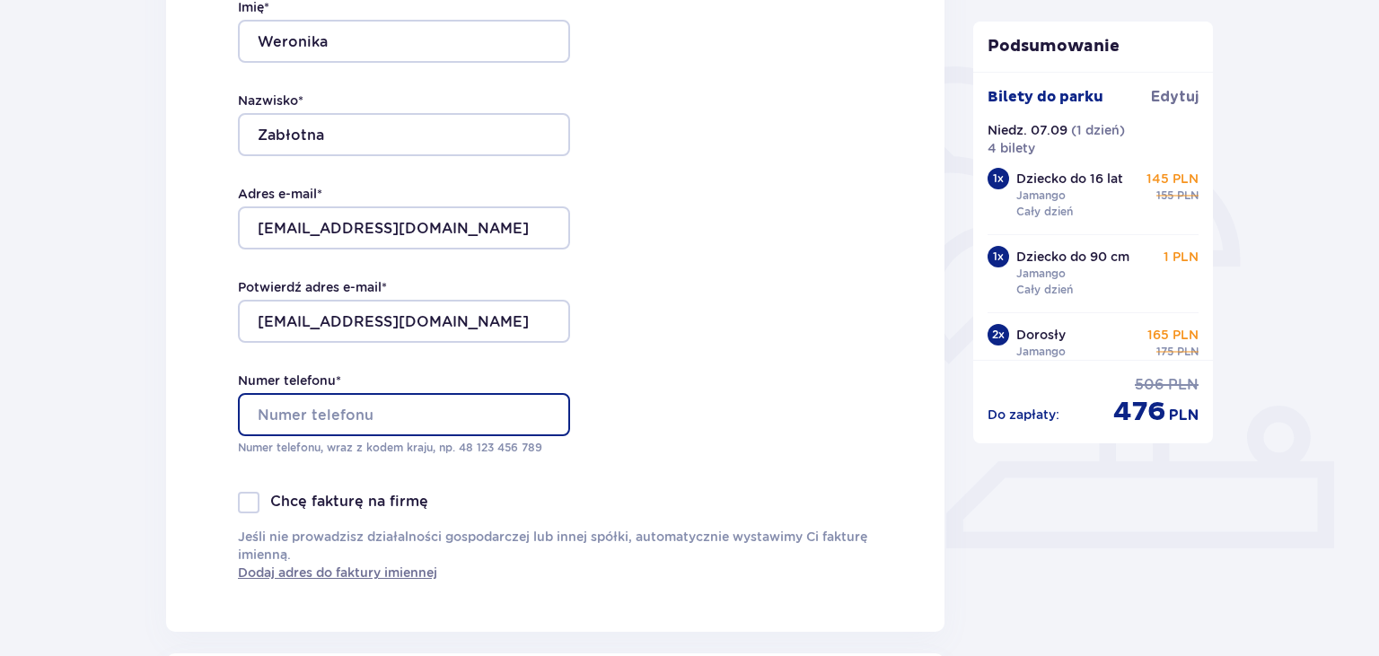
click at [314, 401] on input "Numer telefonu *" at bounding box center [404, 414] width 332 height 43
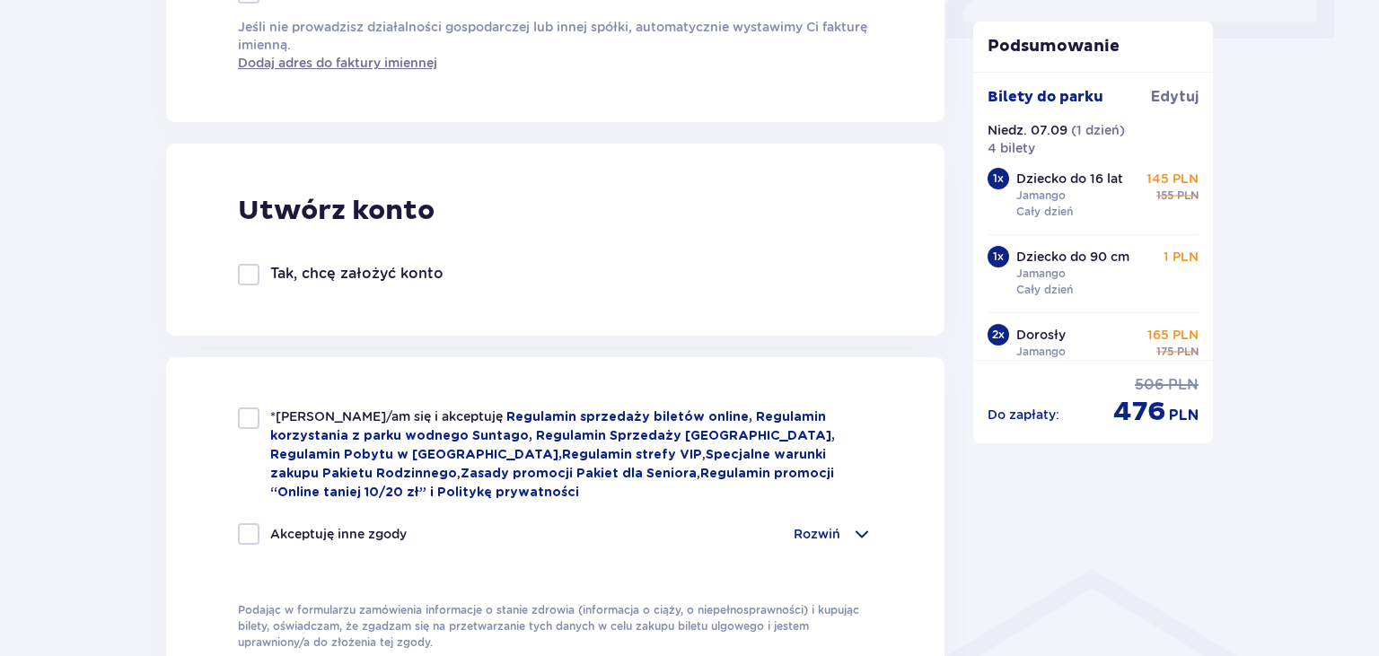
scroll to position [948, 0]
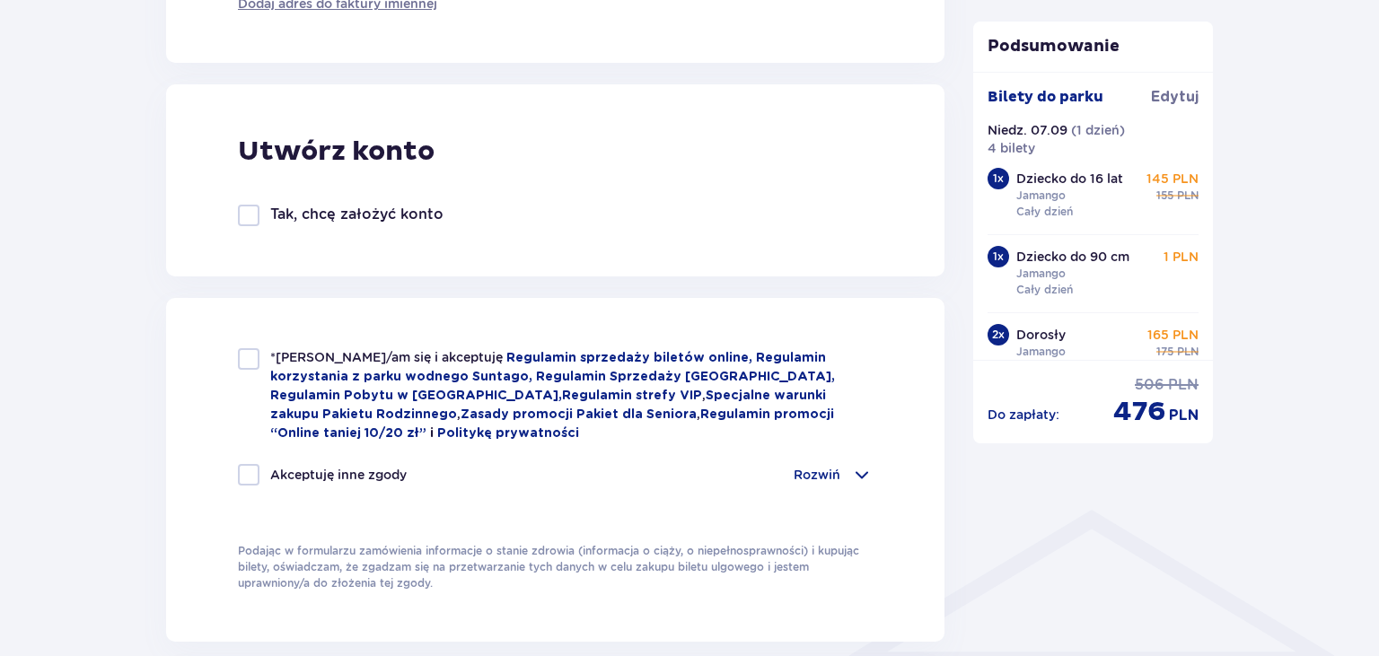
type input "662119873"
click at [247, 357] on div at bounding box center [249, 359] width 22 height 22
checkbox input "true"
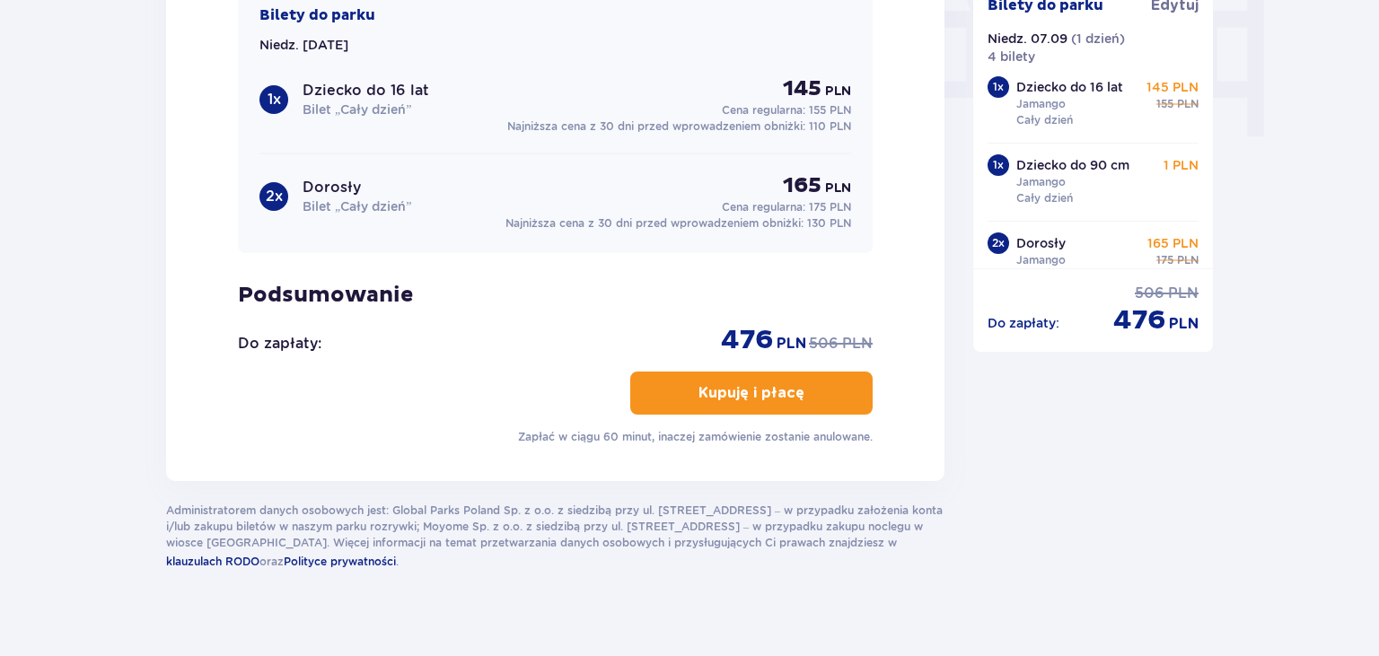
scroll to position [1818, 0]
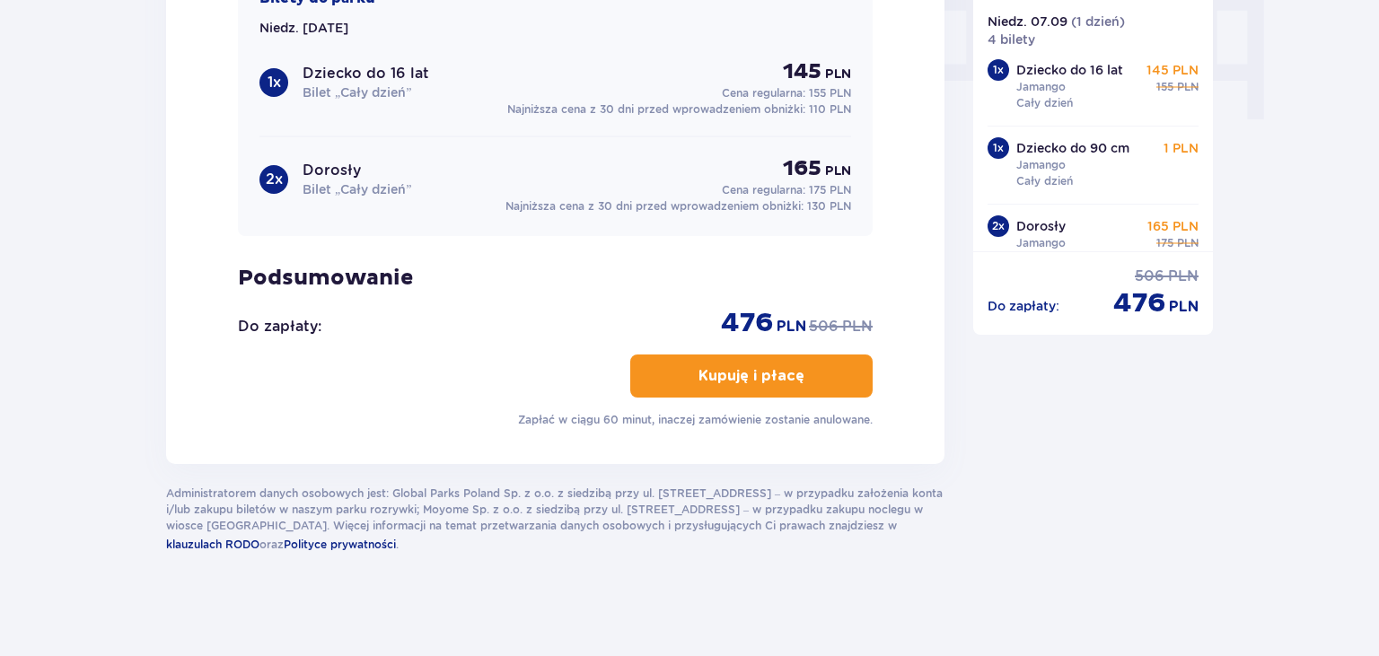
click at [742, 366] on p "Kupuję i płacę" at bounding box center [752, 376] width 106 height 20
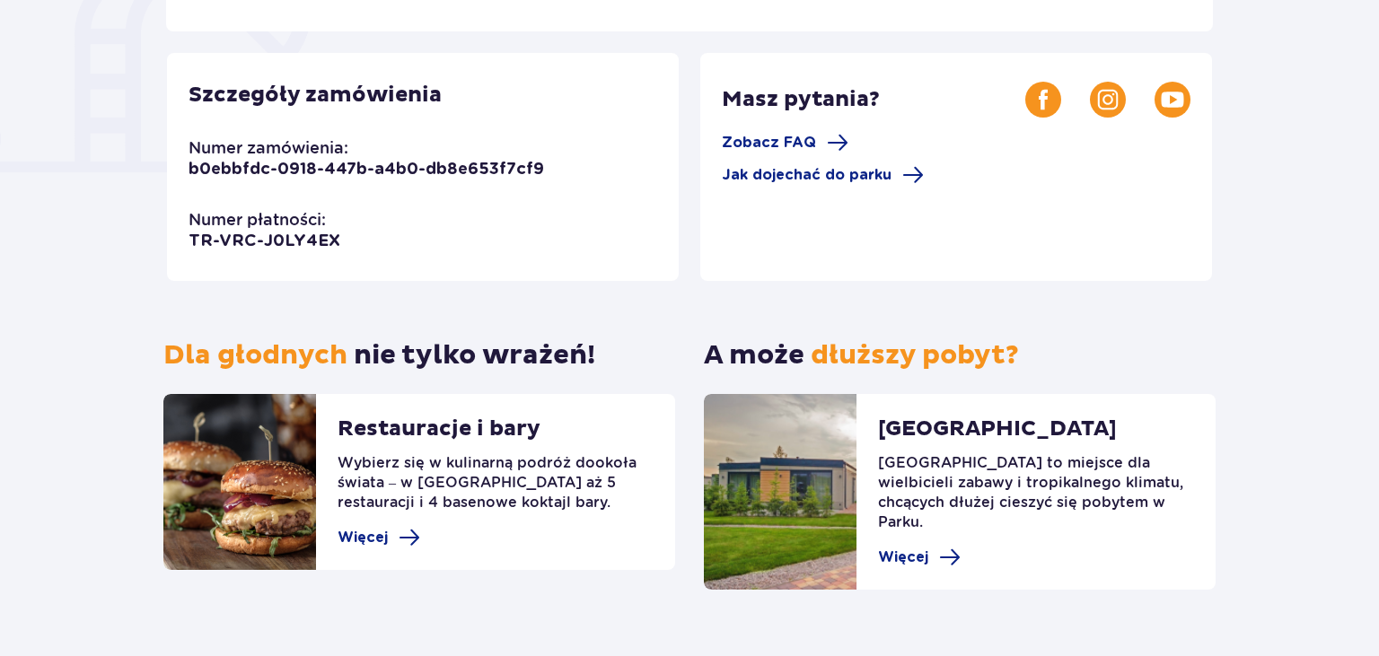
scroll to position [506, 0]
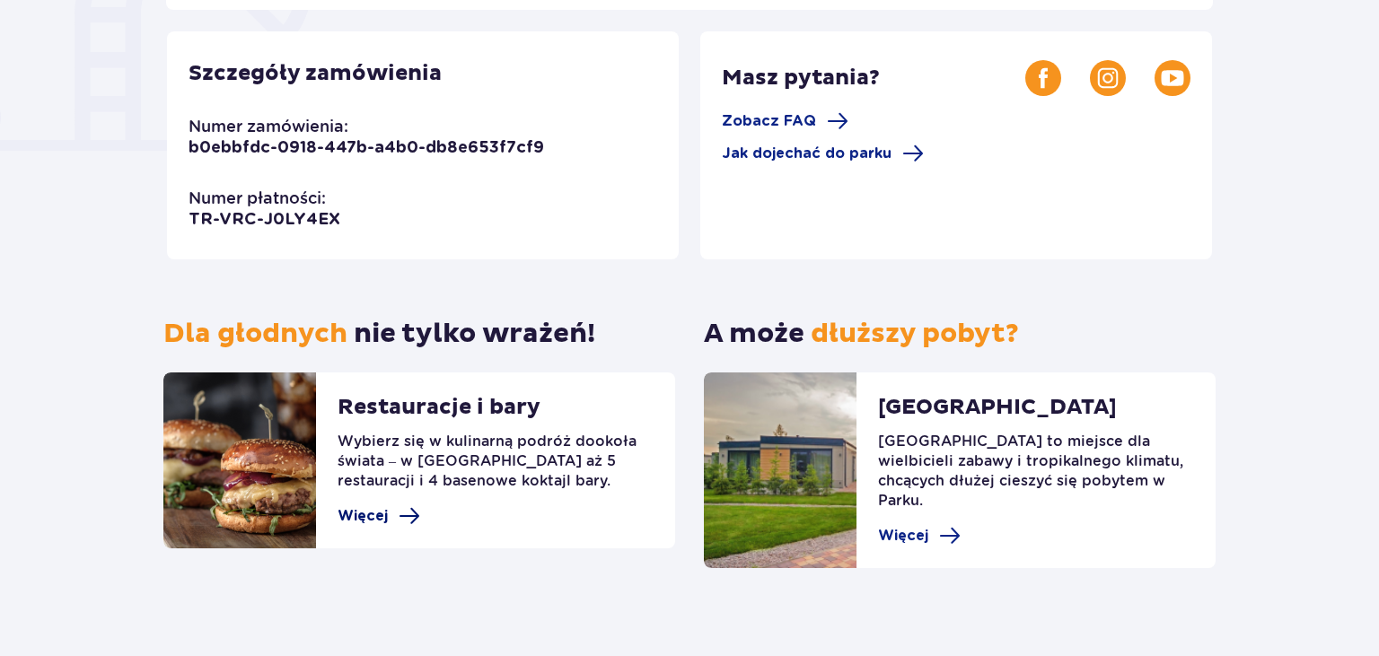
click at [410, 512] on span at bounding box center [410, 517] width 22 height 22
click at [400, 515] on span at bounding box center [410, 517] width 22 height 22
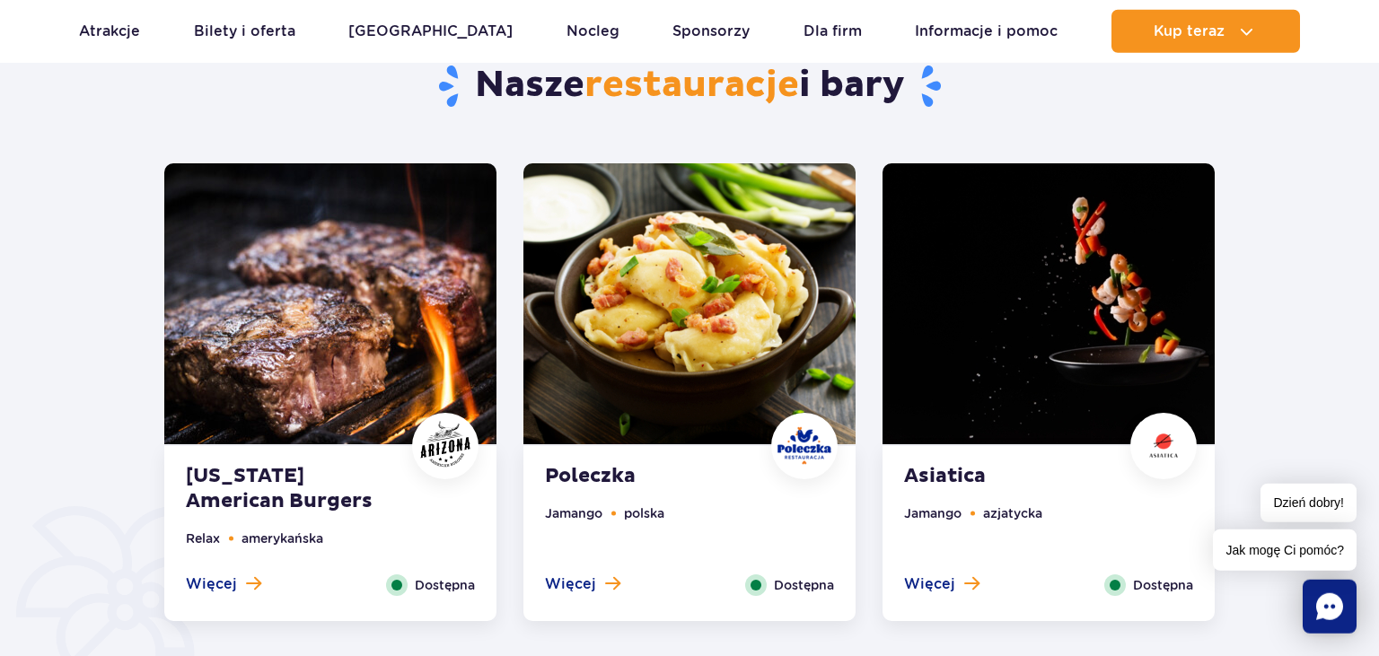
scroll to position [853, 0]
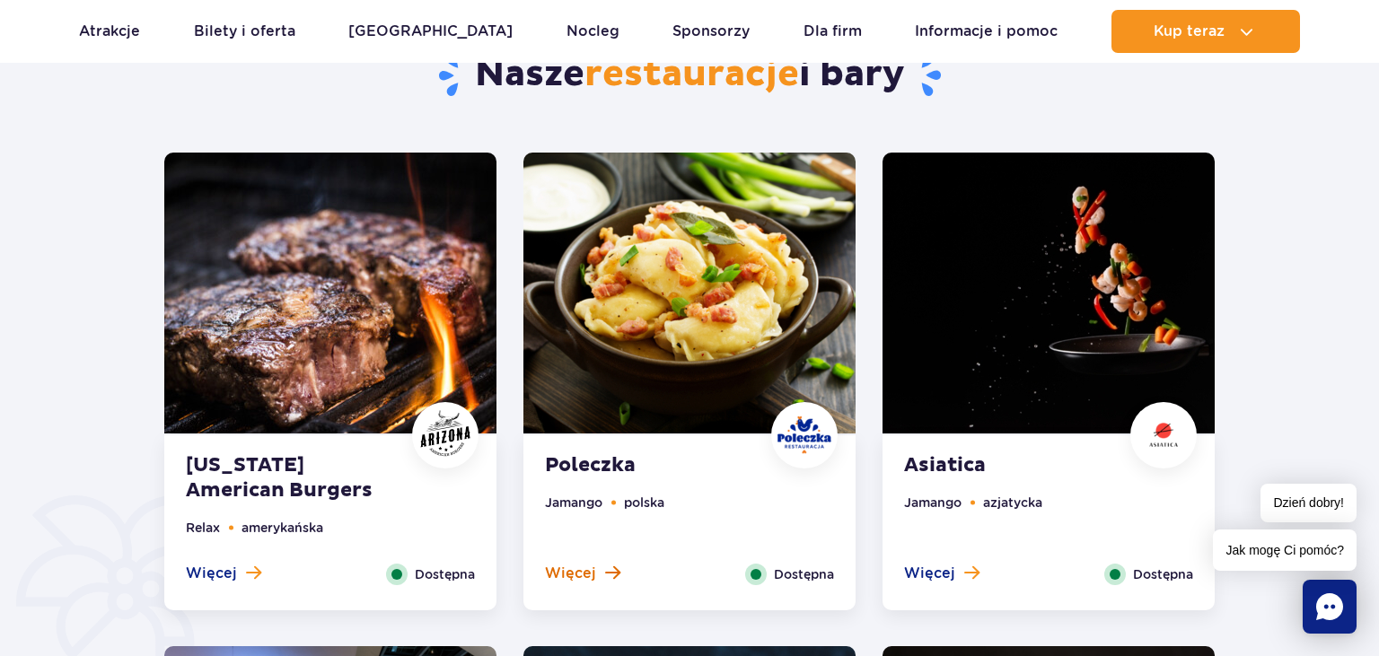
click at [605, 578] on span at bounding box center [612, 573] width 15 height 16
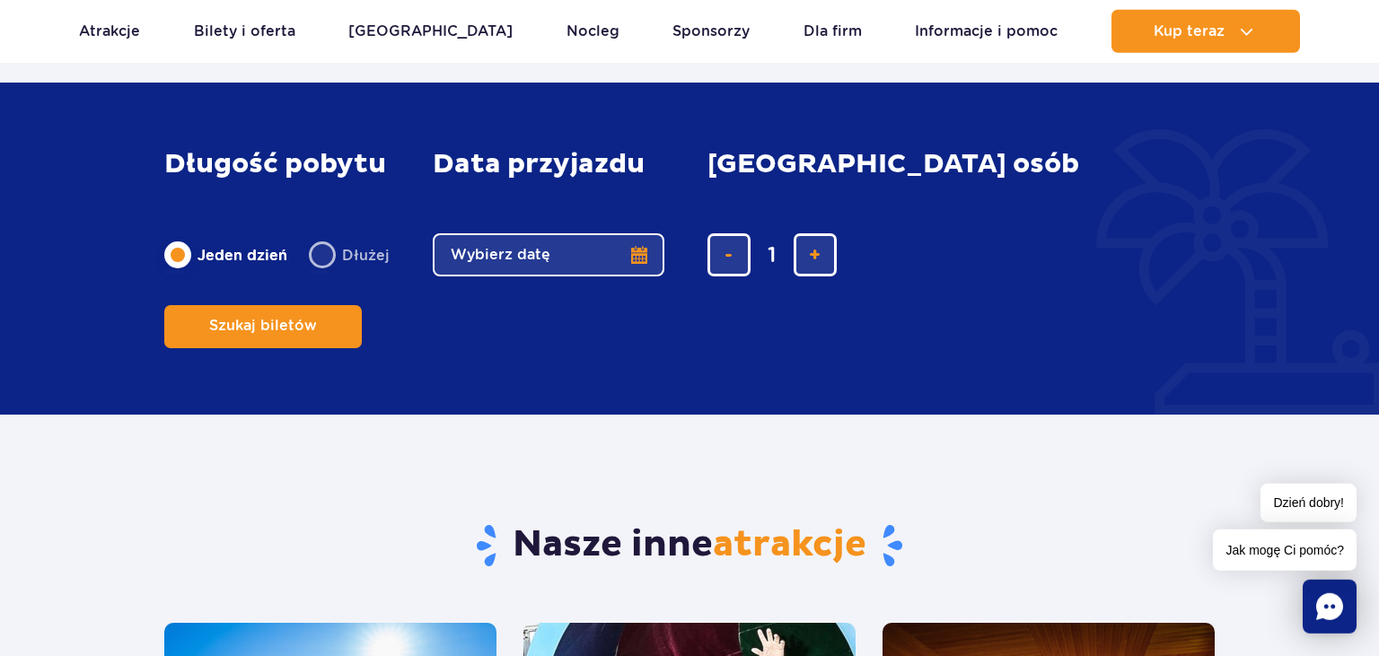
scroll to position [1586, 0]
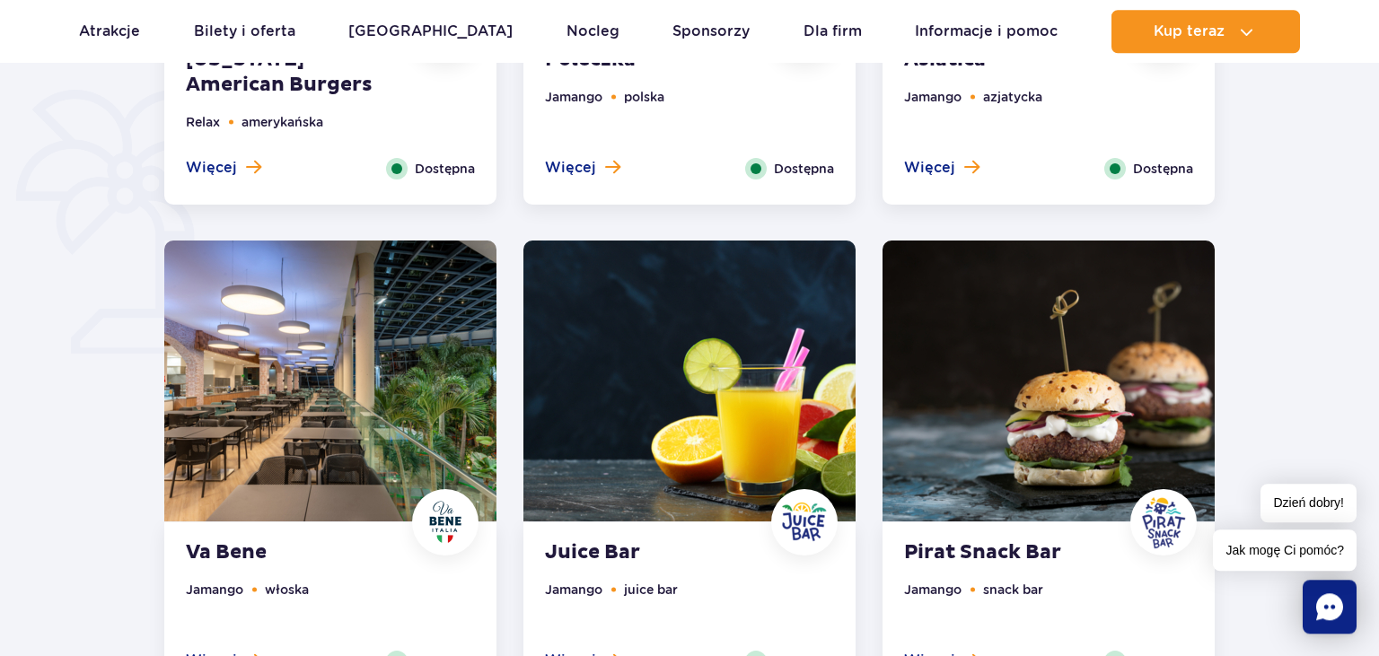
scroll to position [948, 0]
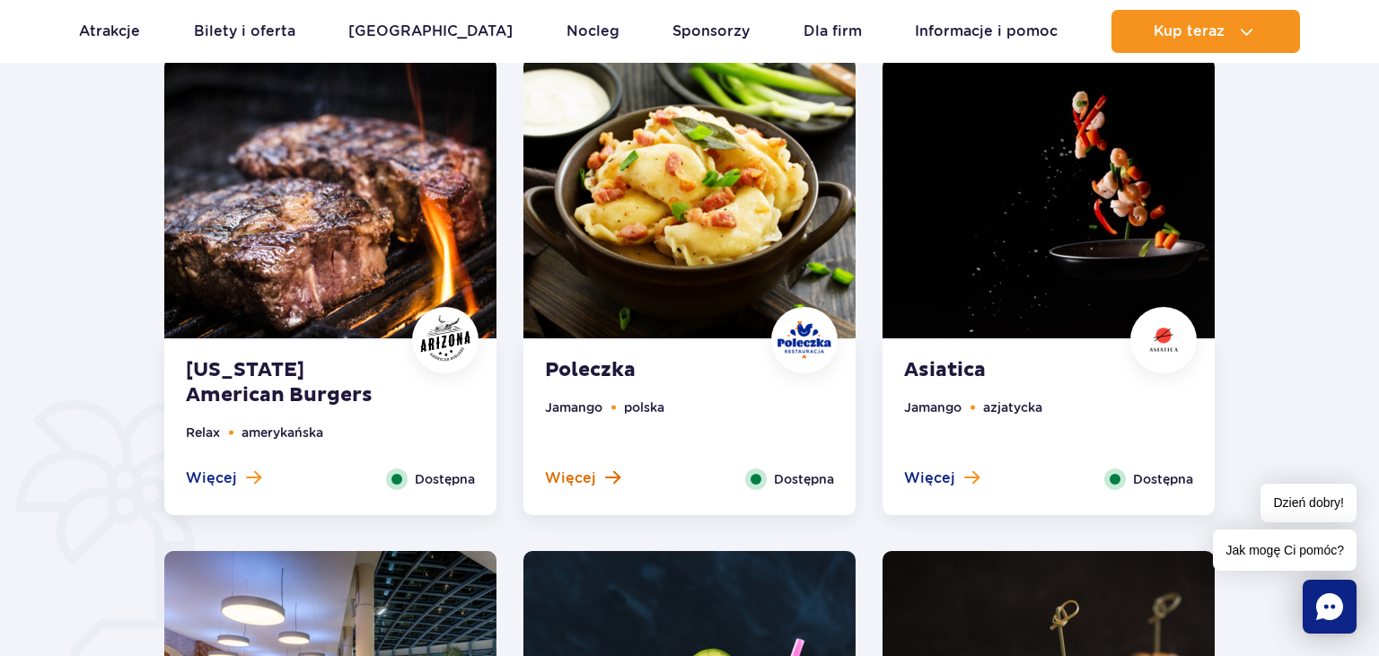
click at [598, 472] on button "Więcej" at bounding box center [582, 479] width 75 height 20
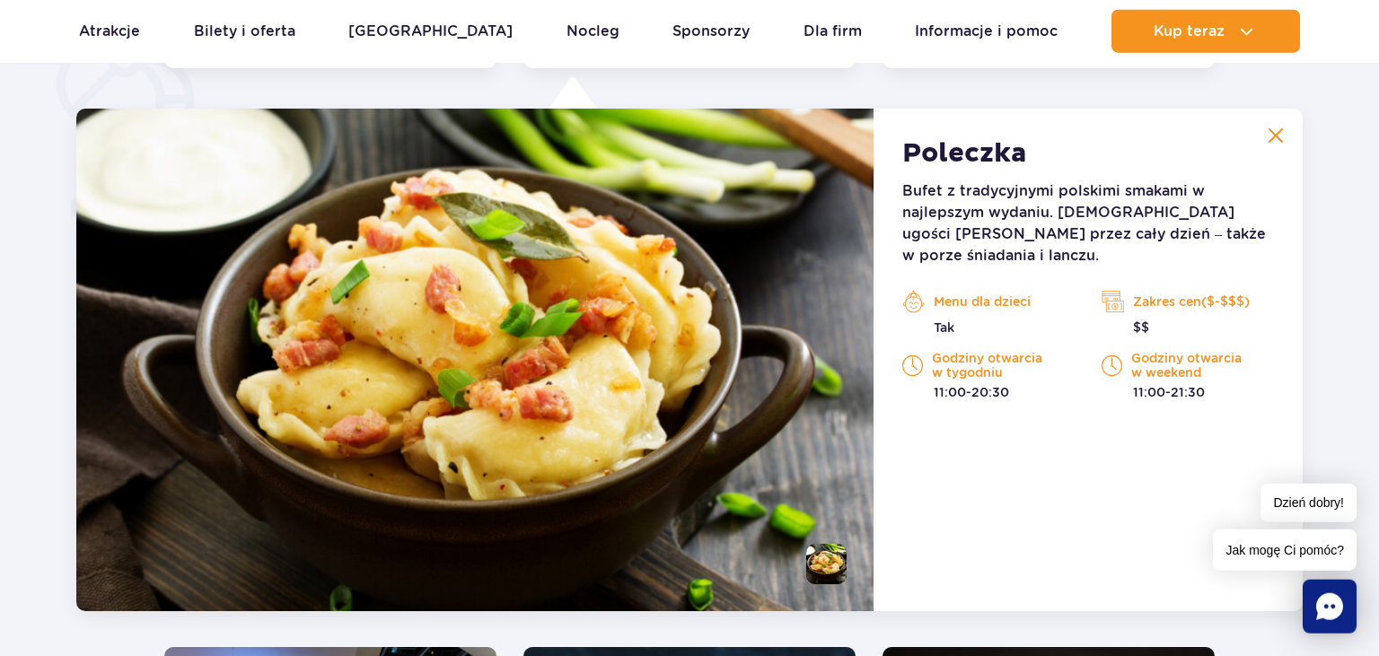
scroll to position [1396, 0]
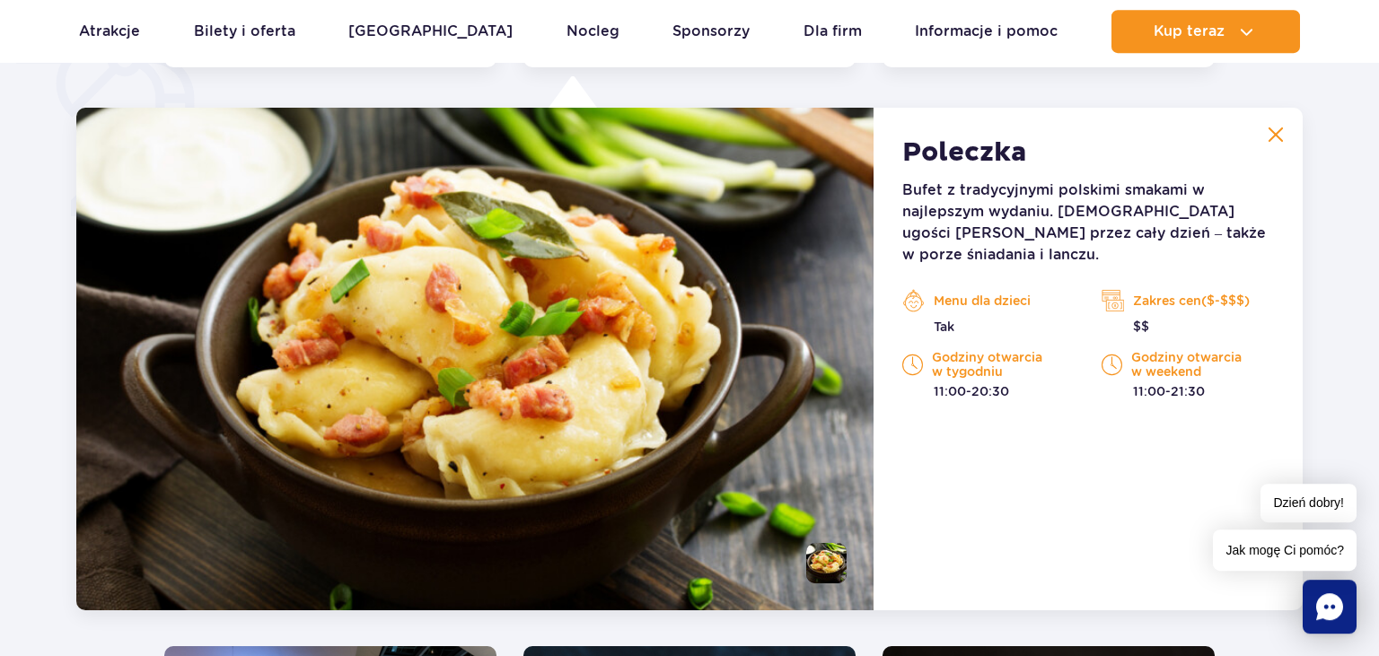
click at [1268, 136] on img at bounding box center [1276, 135] width 16 height 16
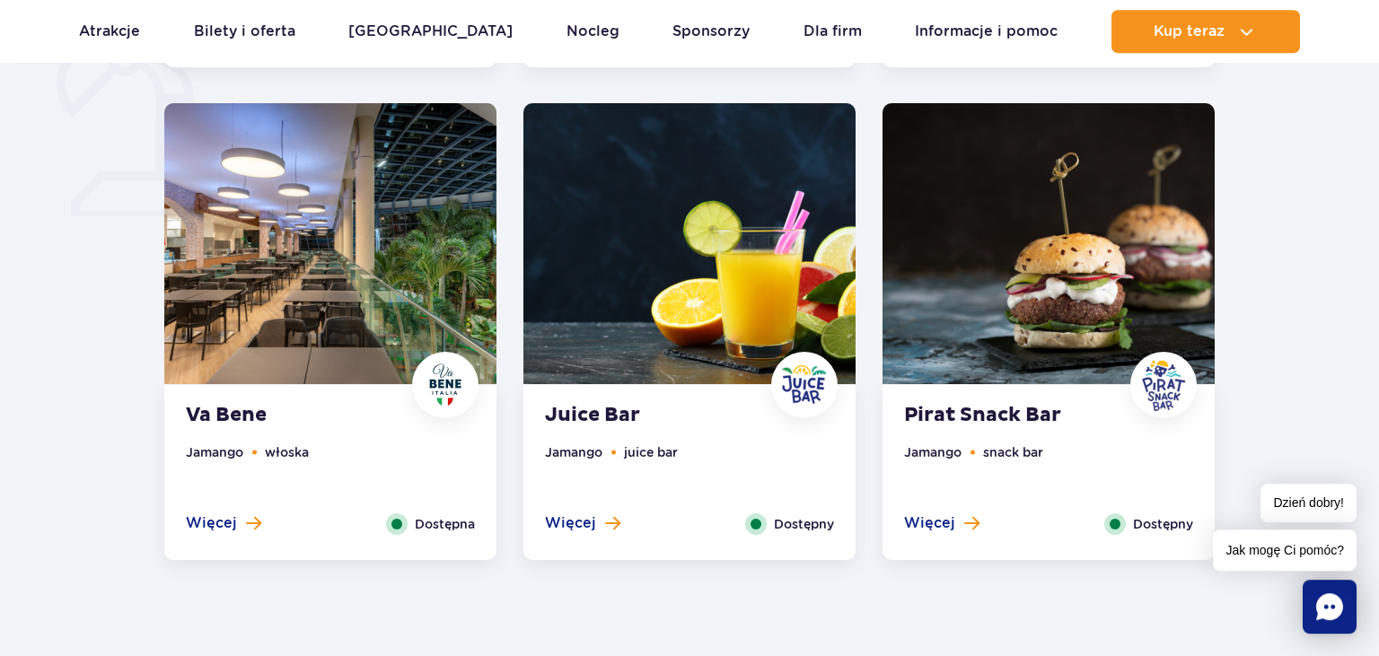
scroll to position [1017, 0]
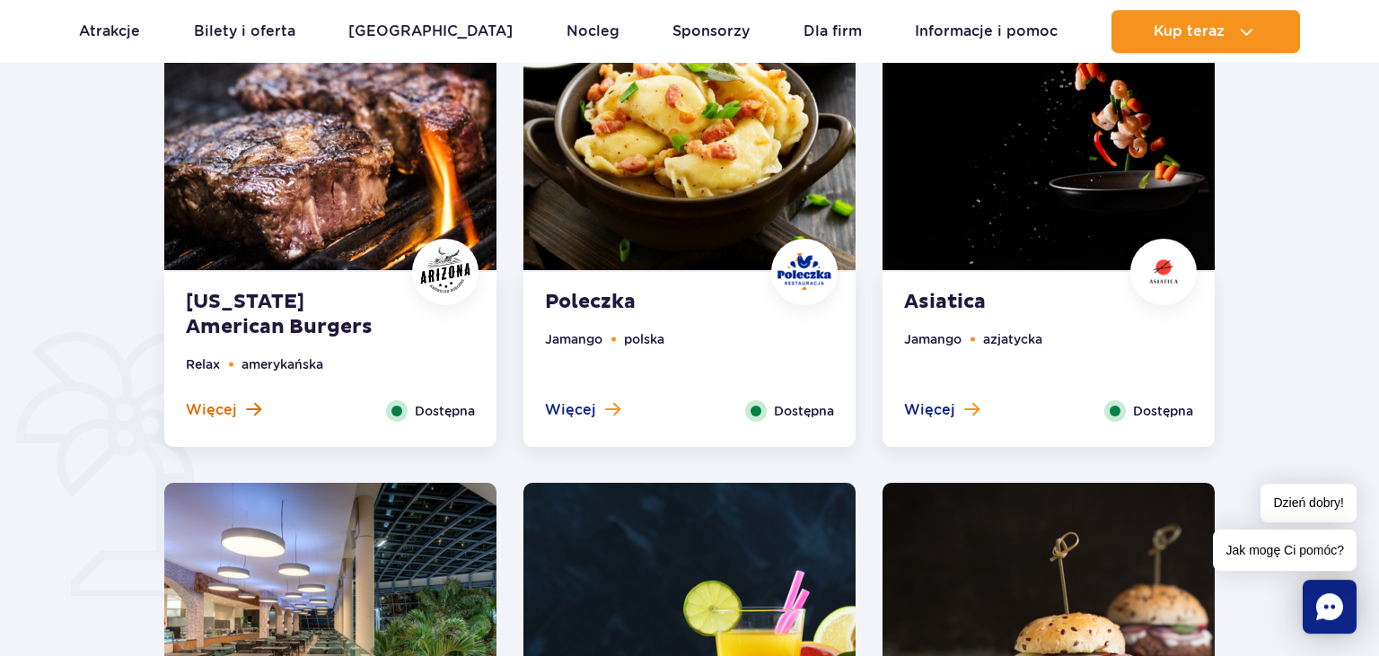
click at [250, 403] on span at bounding box center [253, 409] width 15 height 16
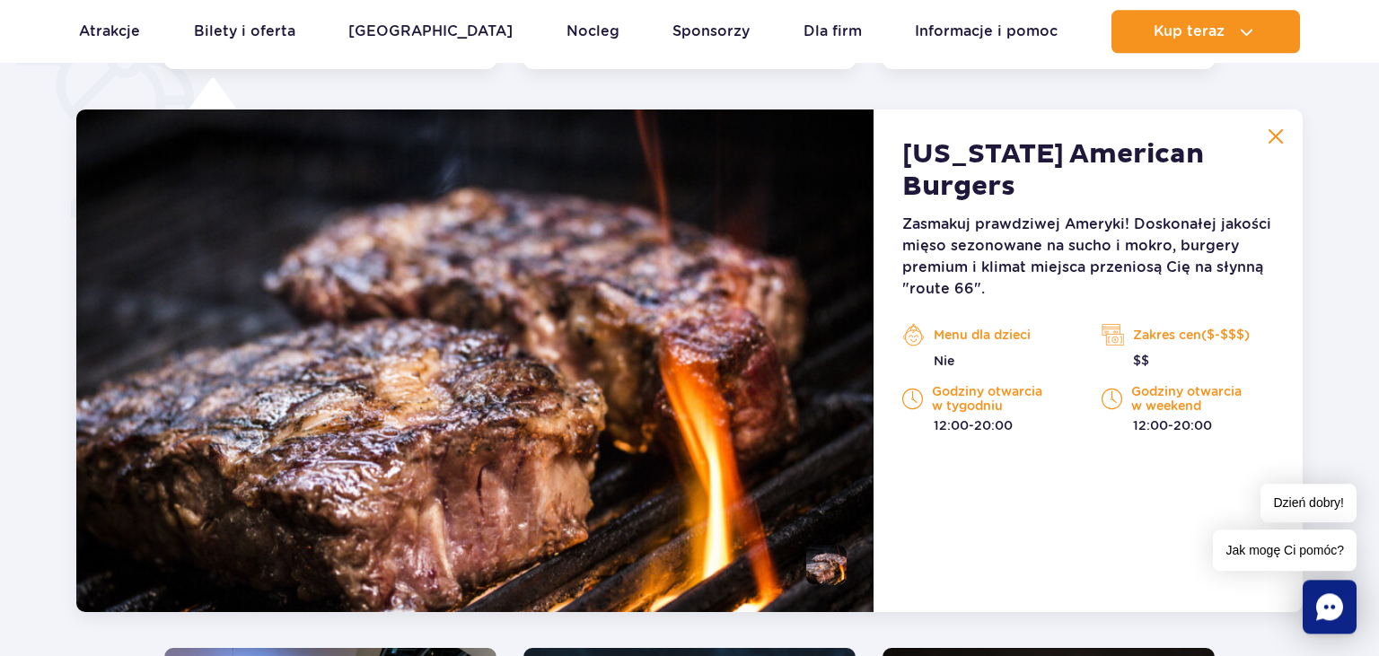
scroll to position [1396, 0]
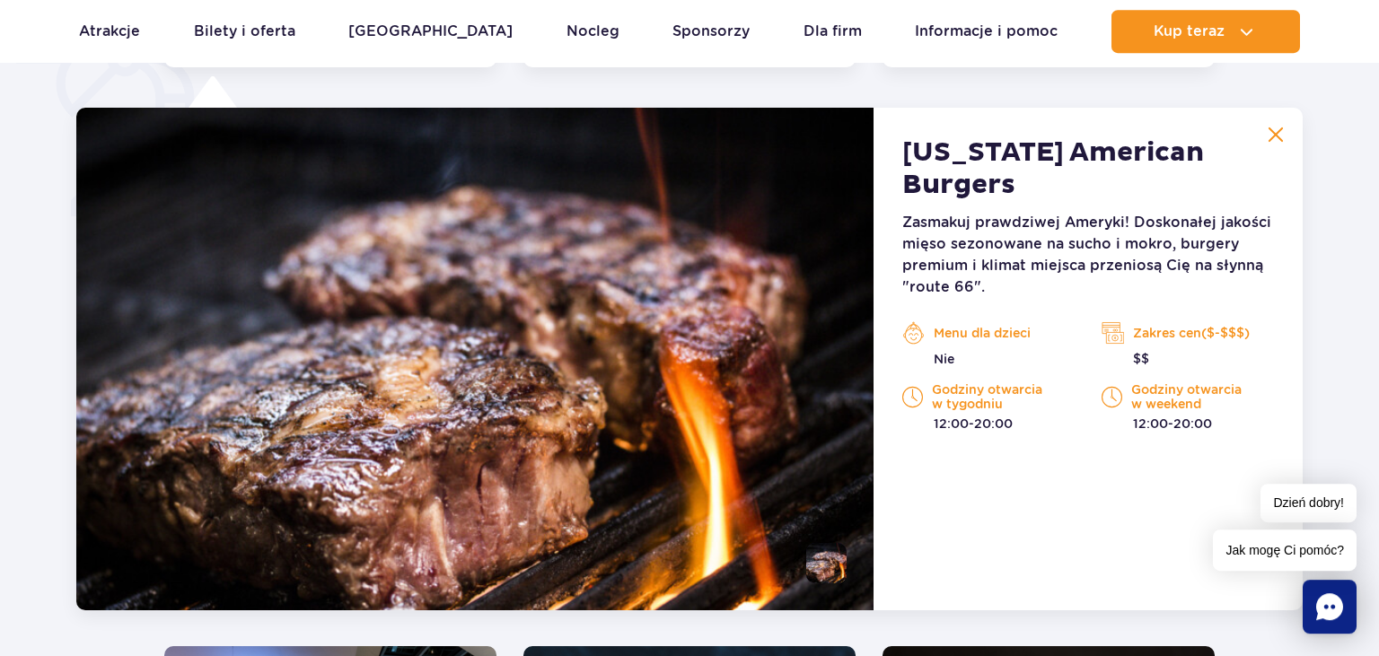
click at [1274, 145] on button at bounding box center [1276, 135] width 36 height 36
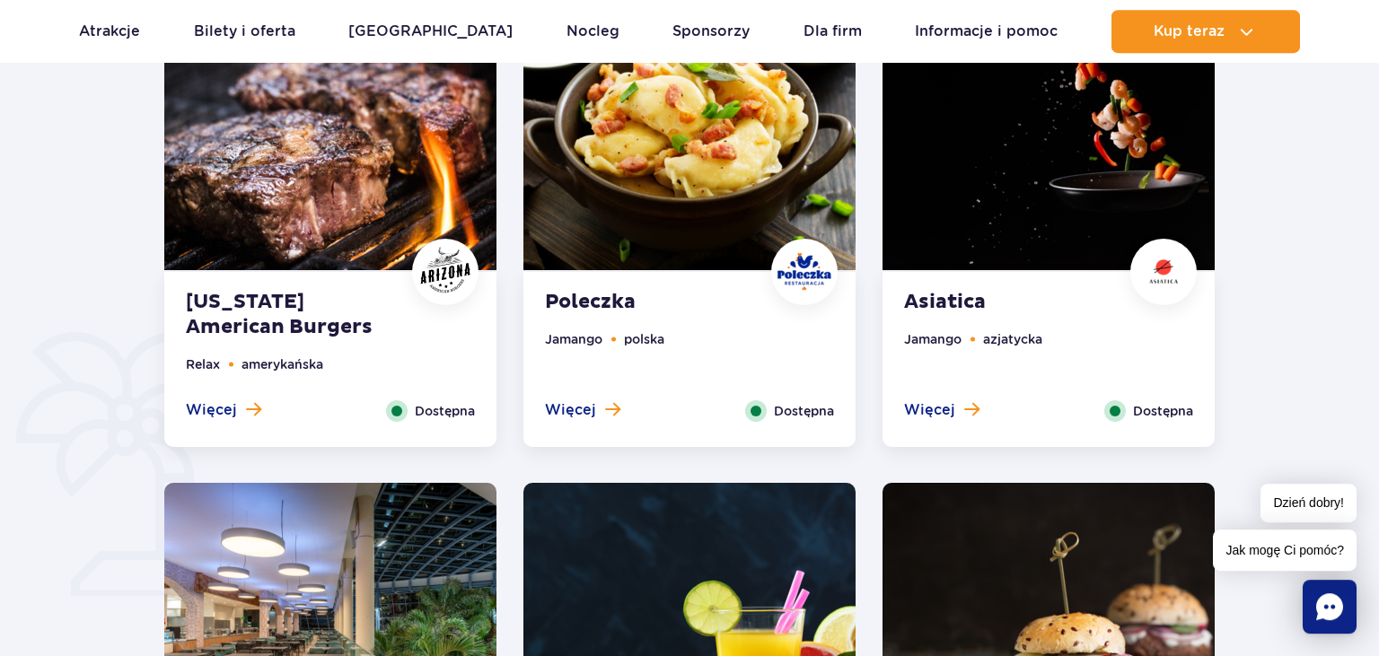
click at [1015, 213] on img at bounding box center [1049, 129] width 332 height 281
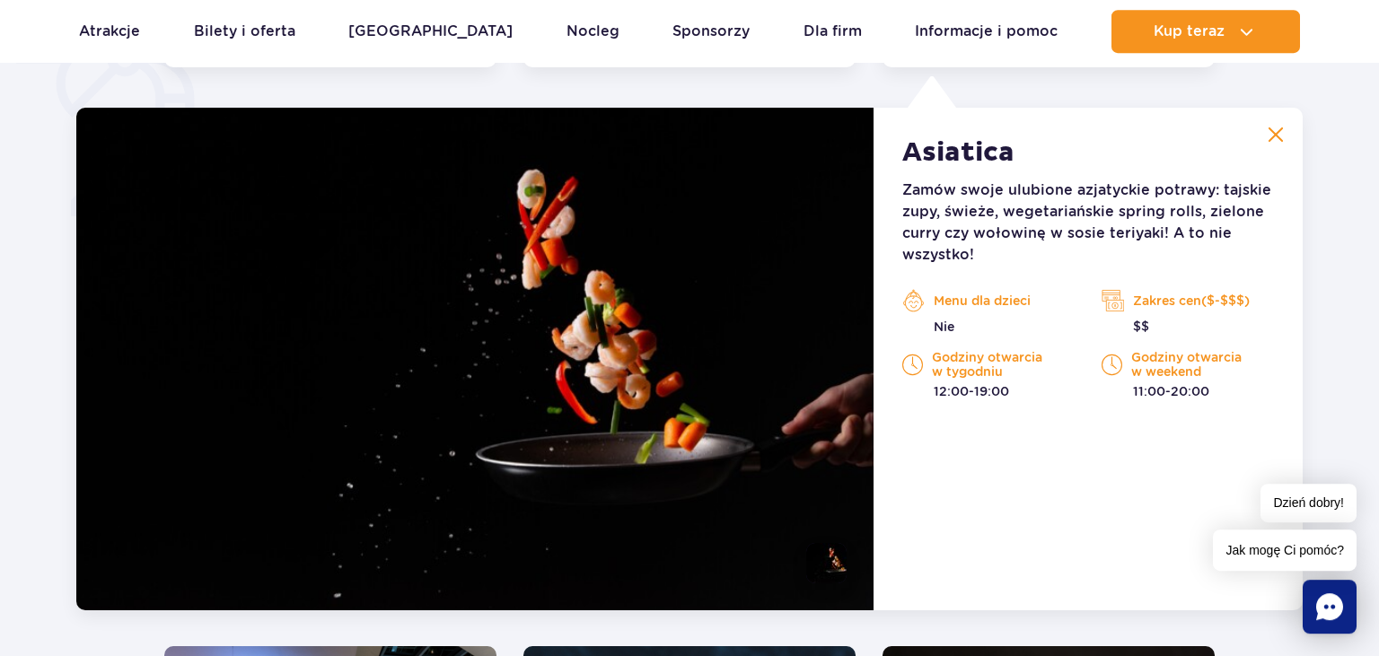
click at [1269, 130] on img at bounding box center [1276, 135] width 16 height 16
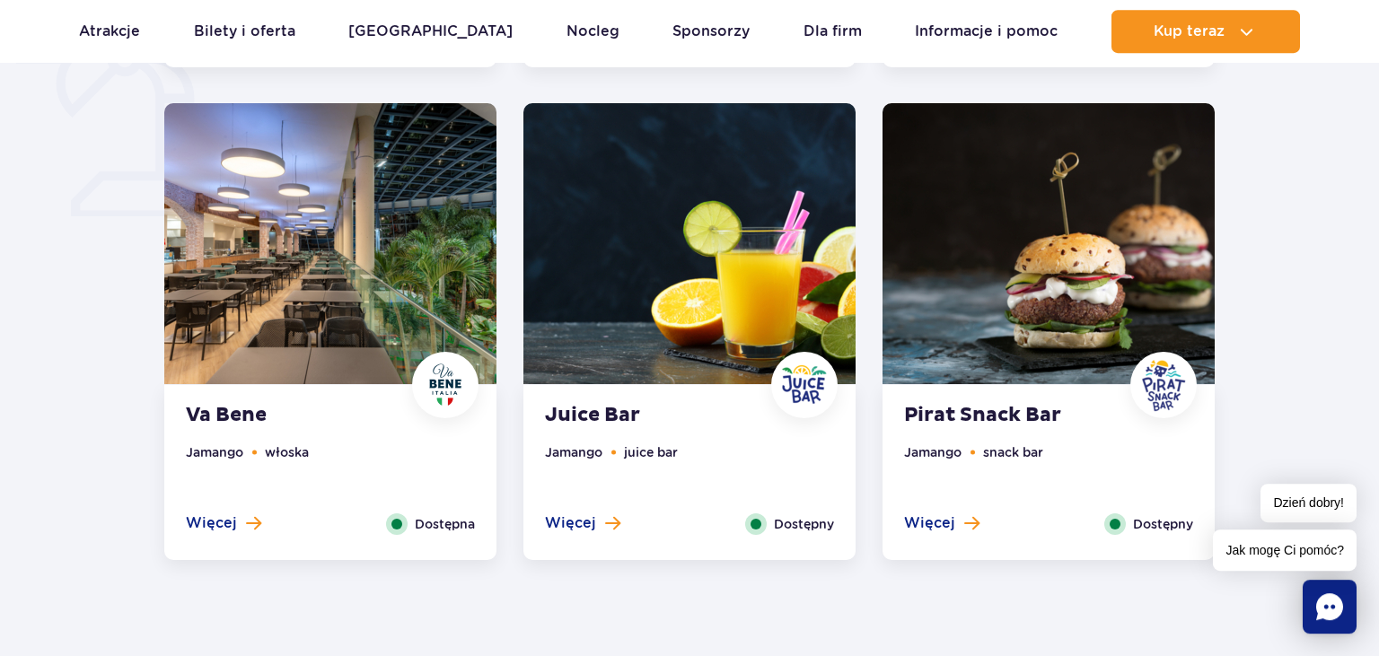
click at [277, 329] on img at bounding box center [330, 243] width 332 height 281
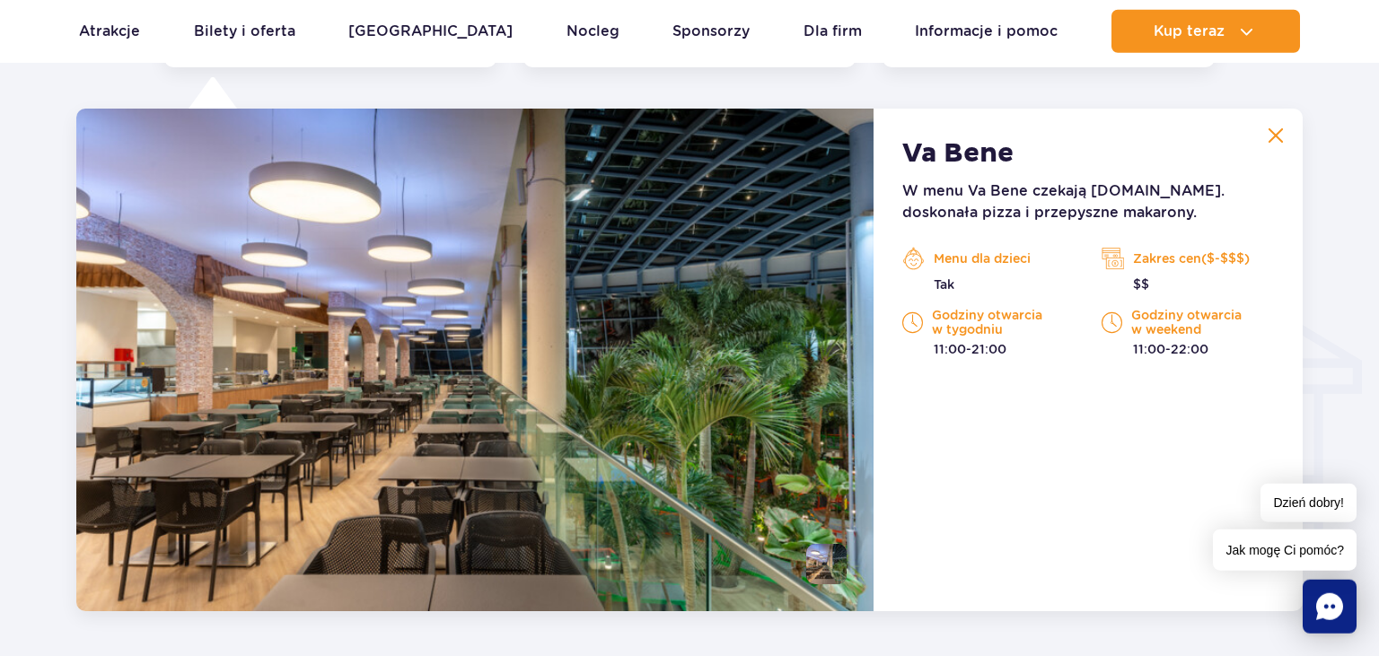
scroll to position [1889, 0]
click at [1278, 136] on img at bounding box center [1276, 136] width 16 height 16
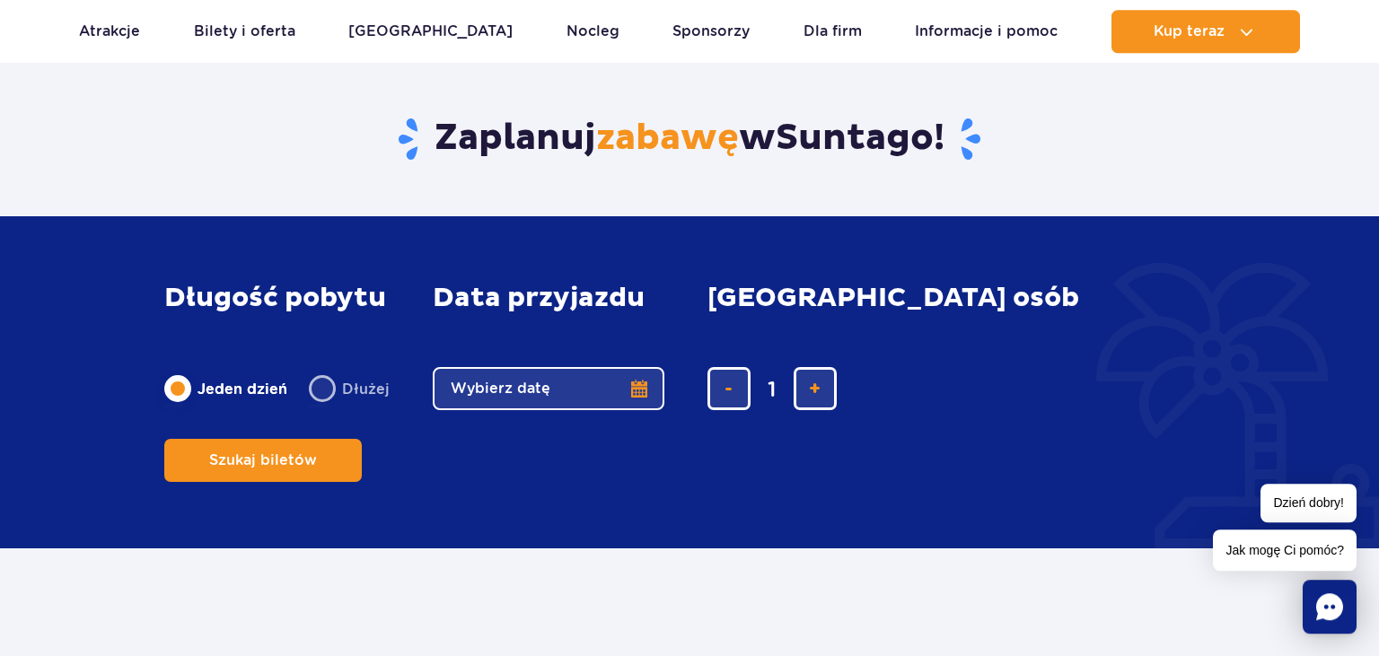
scroll to position [1510, 0]
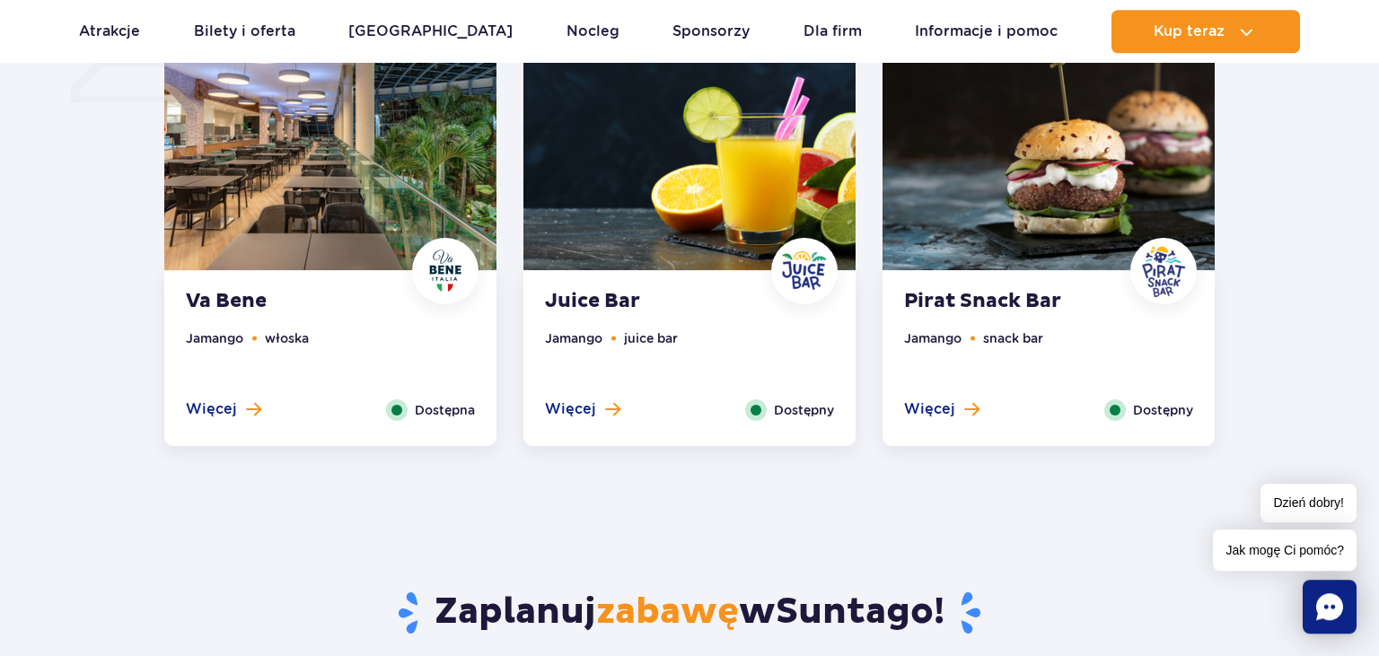
click at [1083, 210] on img at bounding box center [1049, 129] width 332 height 281
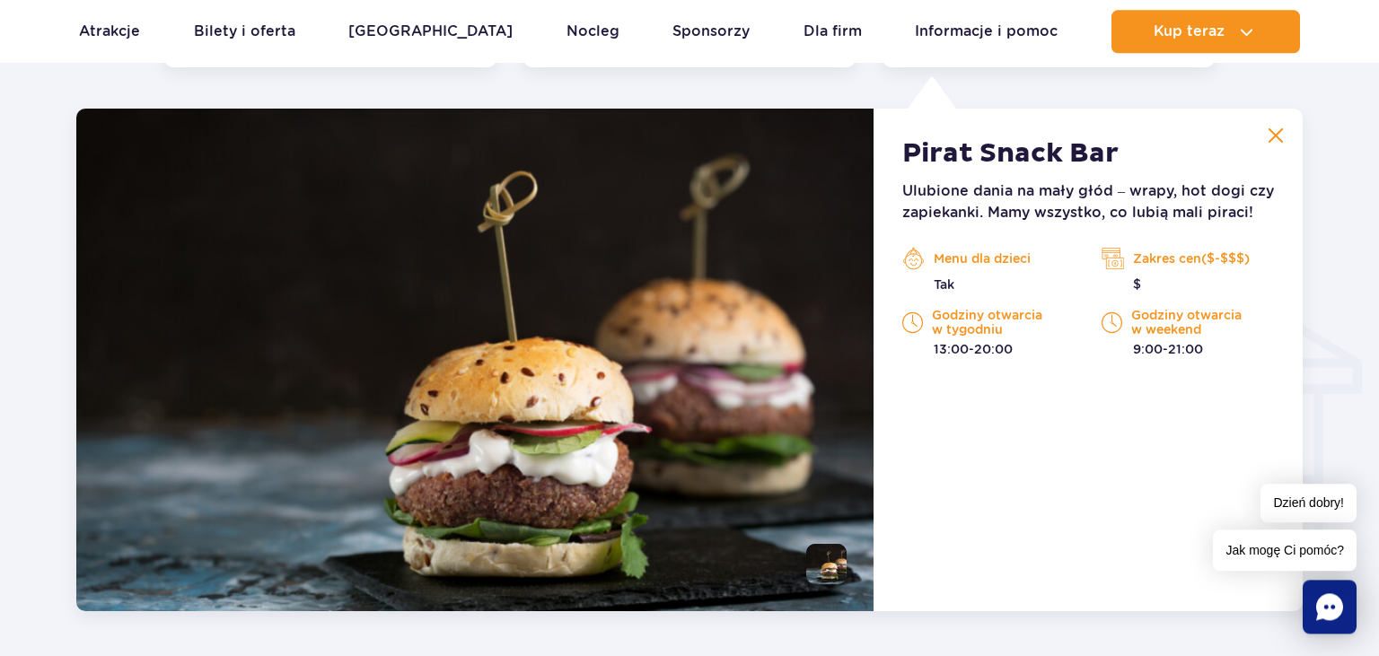
scroll to position [1889, 0]
click at [1271, 131] on img at bounding box center [1276, 136] width 16 height 16
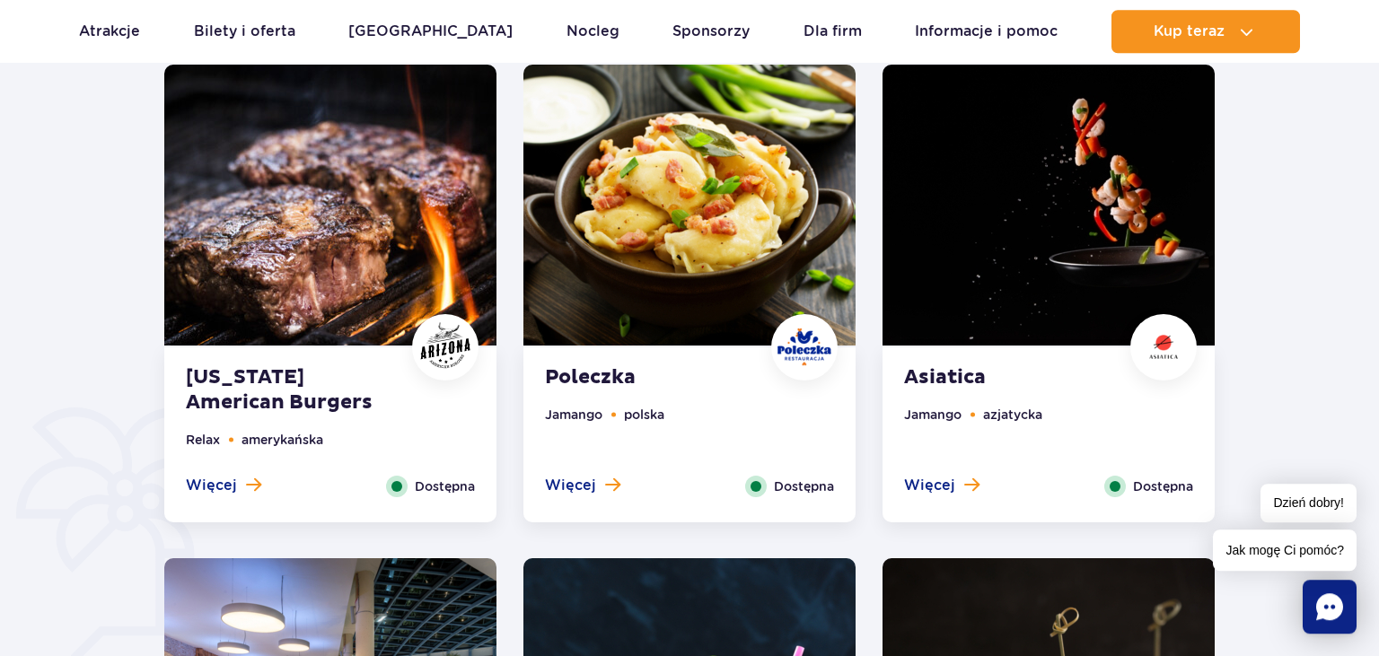
click at [648, 261] on img at bounding box center [690, 205] width 332 height 281
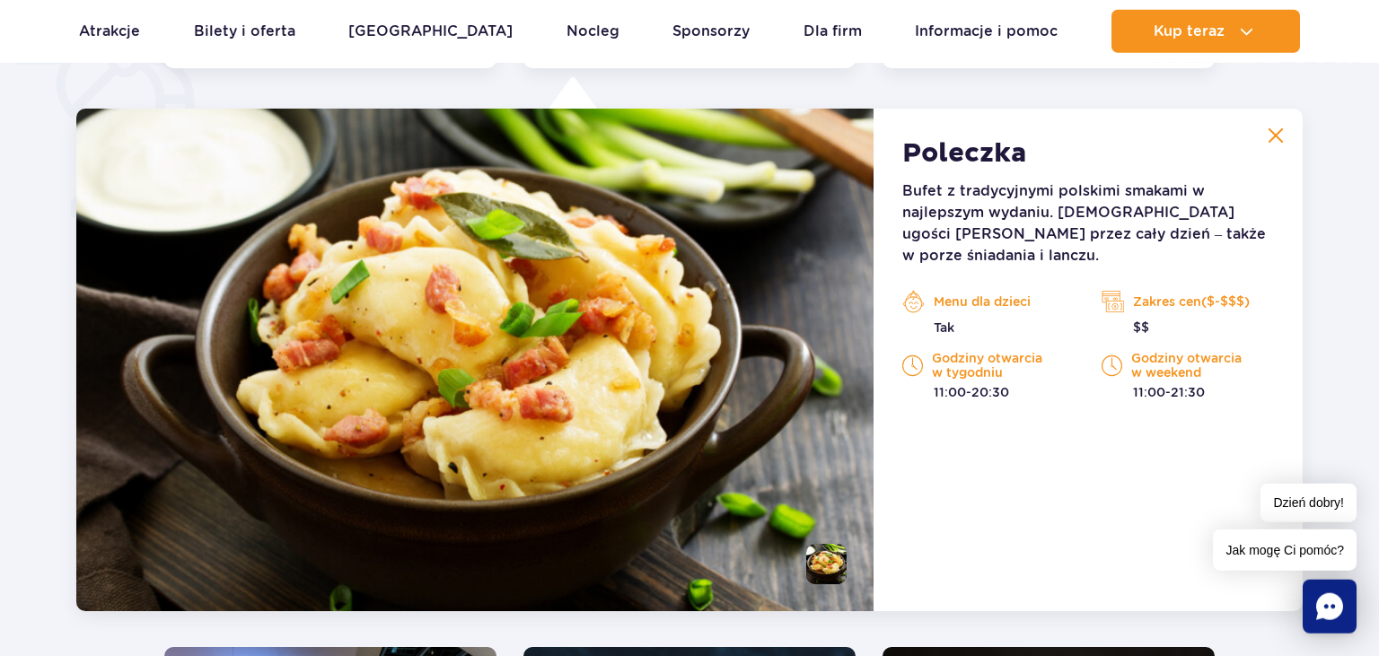
scroll to position [1396, 0]
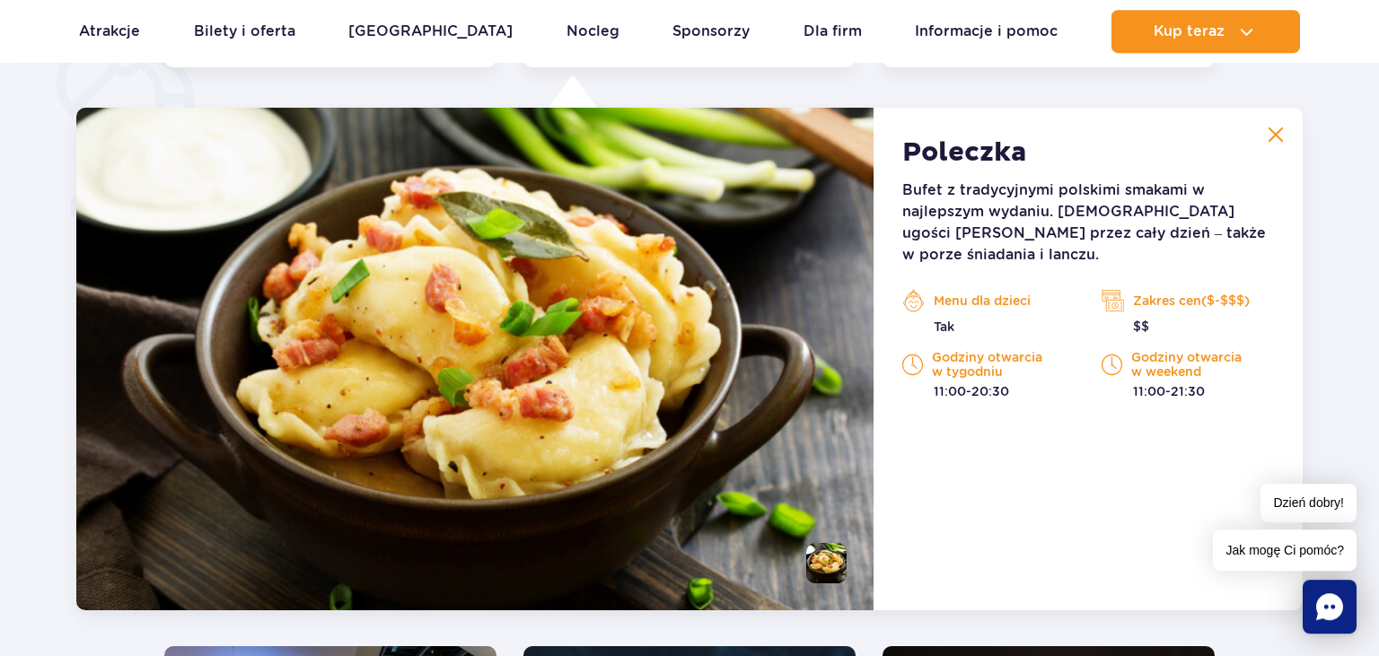
click at [1280, 126] on button at bounding box center [1276, 135] width 36 height 36
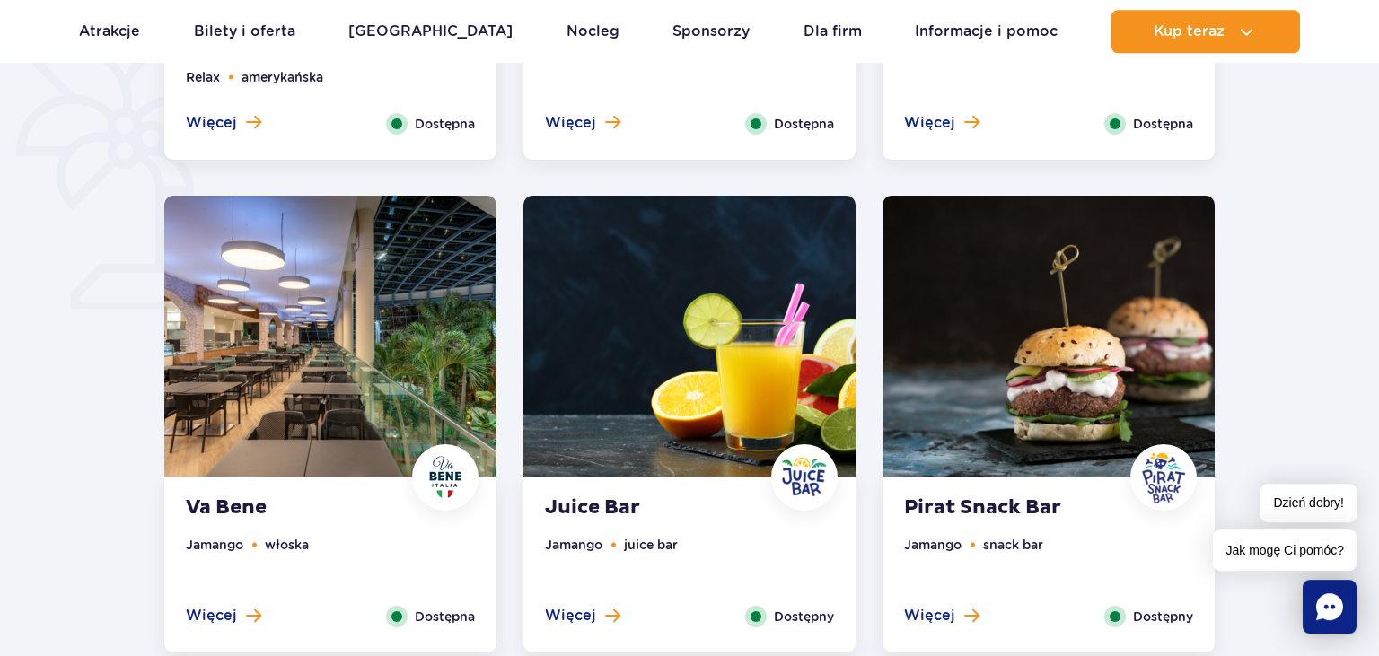
scroll to position [922, 0]
